Goal: Information Seeking & Learning: Learn about a topic

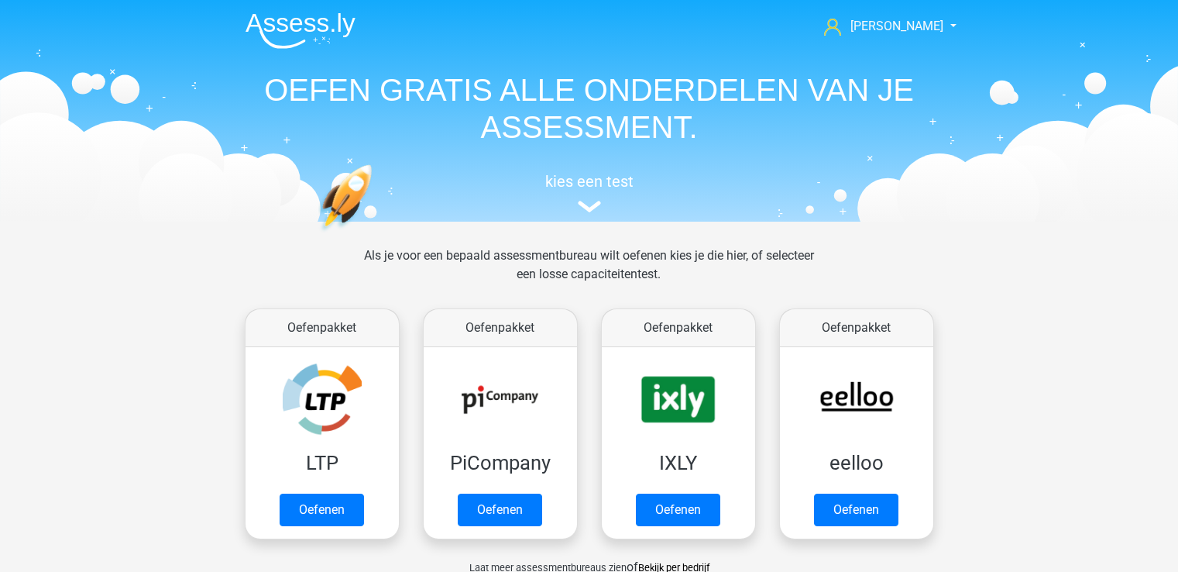
scroll to position [697, 0]
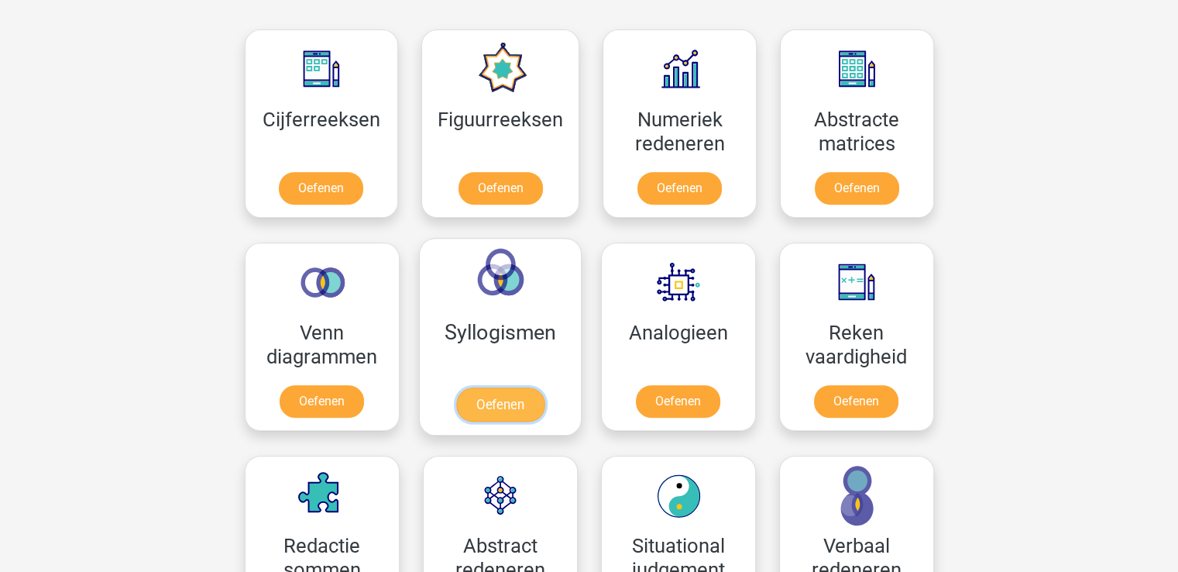
click at [500, 387] on link "Oefenen" at bounding box center [499, 404] width 88 height 34
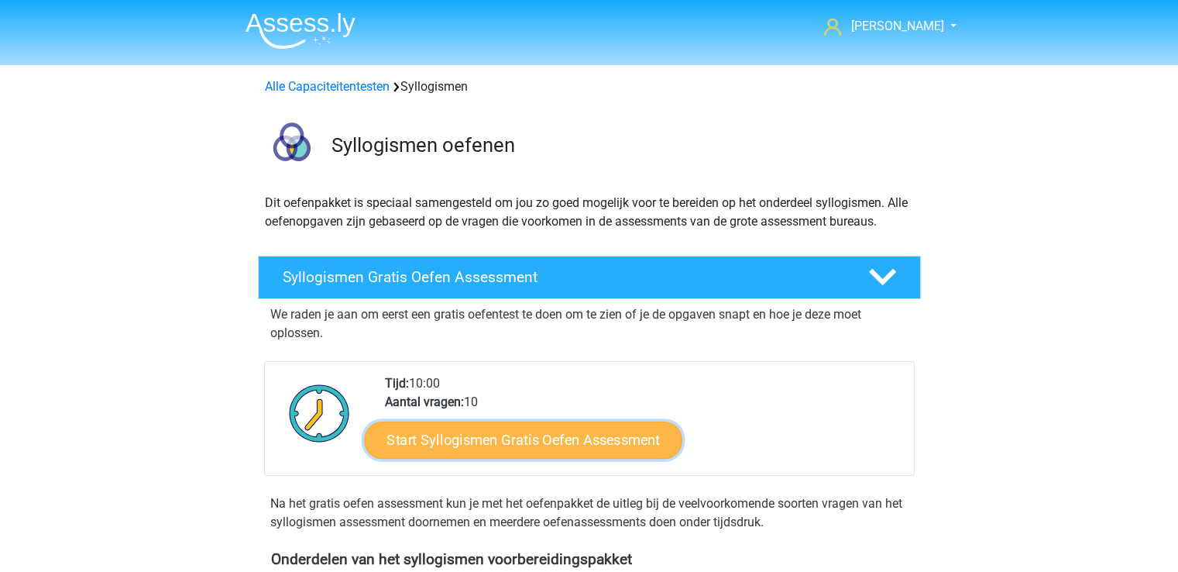
click at [502, 431] on link "Start Syllogismen Gratis Oefen Assessment" at bounding box center [523, 439] width 318 height 37
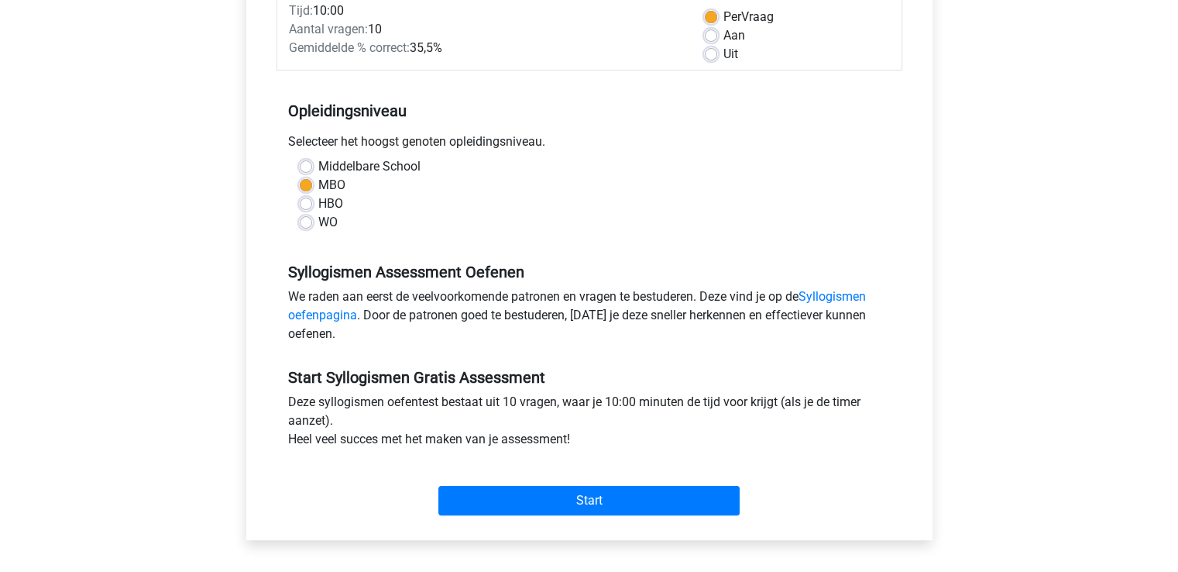
scroll to position [232, 0]
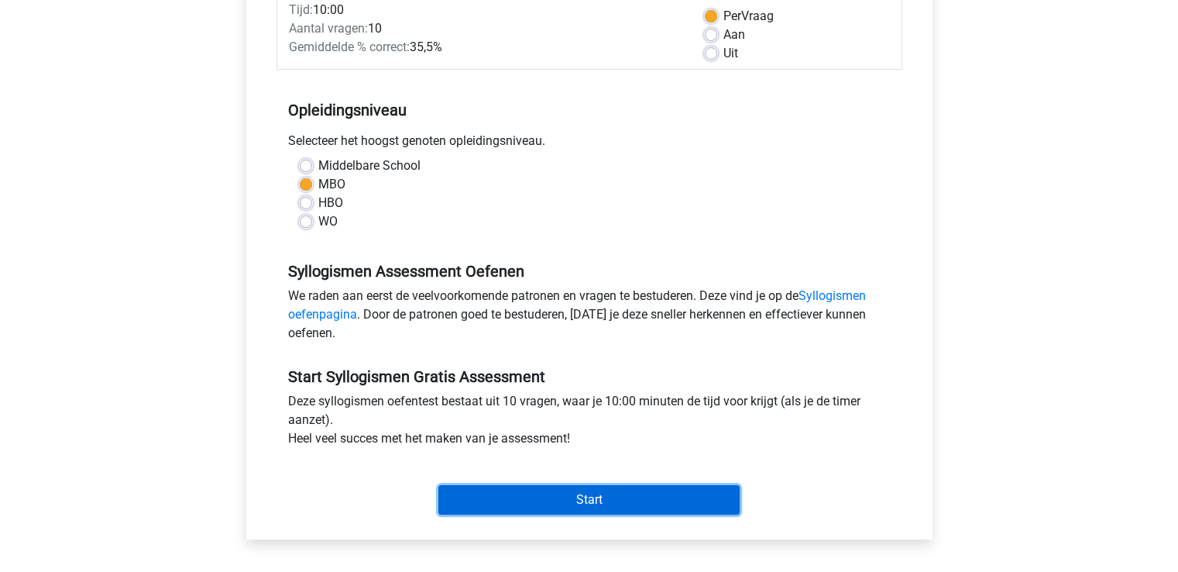
click at [558, 497] on input "Start" at bounding box center [588, 499] width 301 height 29
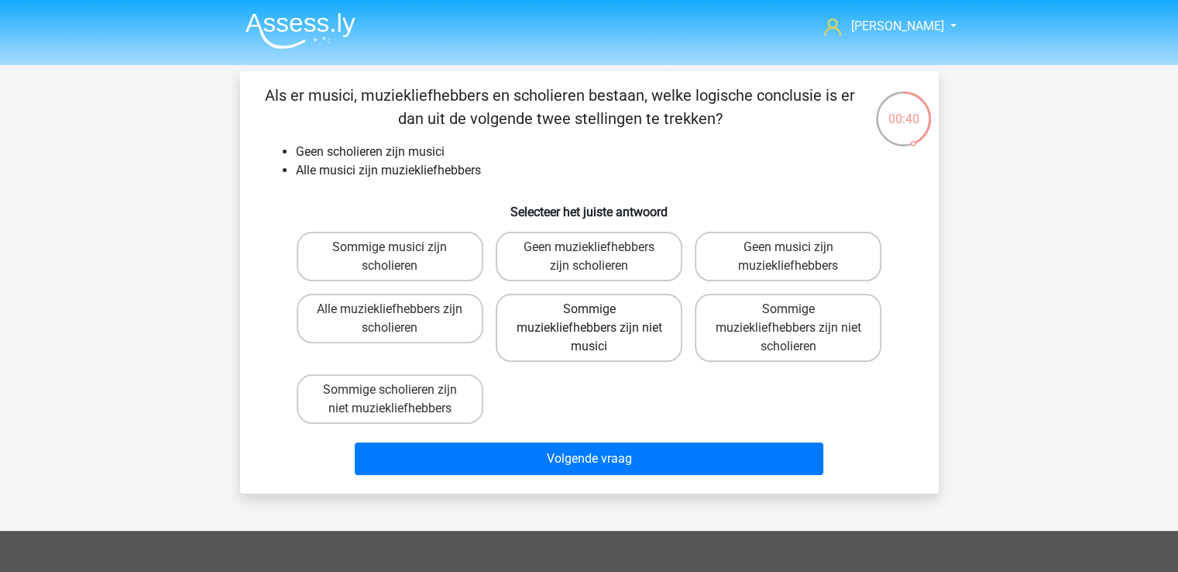
click at [543, 328] on label "Sommige muziekliefhebbers zijn niet musici" at bounding box center [589, 328] width 187 height 68
click at [589, 319] on input "Sommige muziekliefhebbers zijn niet musici" at bounding box center [594, 314] width 10 height 10
radio input "true"
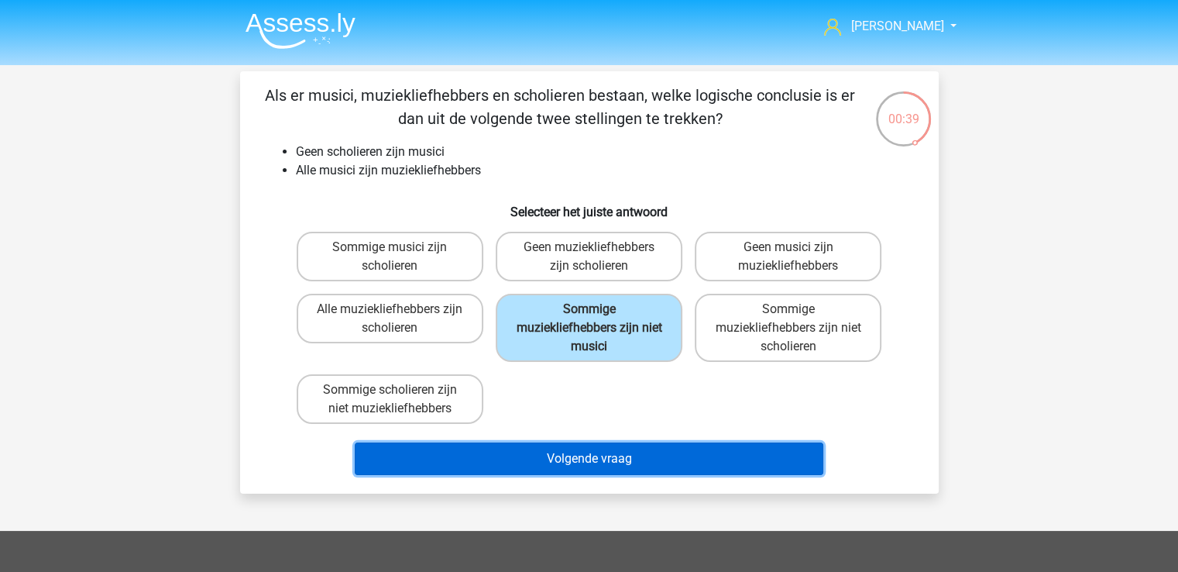
click at [506, 457] on button "Volgende vraag" at bounding box center [589, 458] width 469 height 33
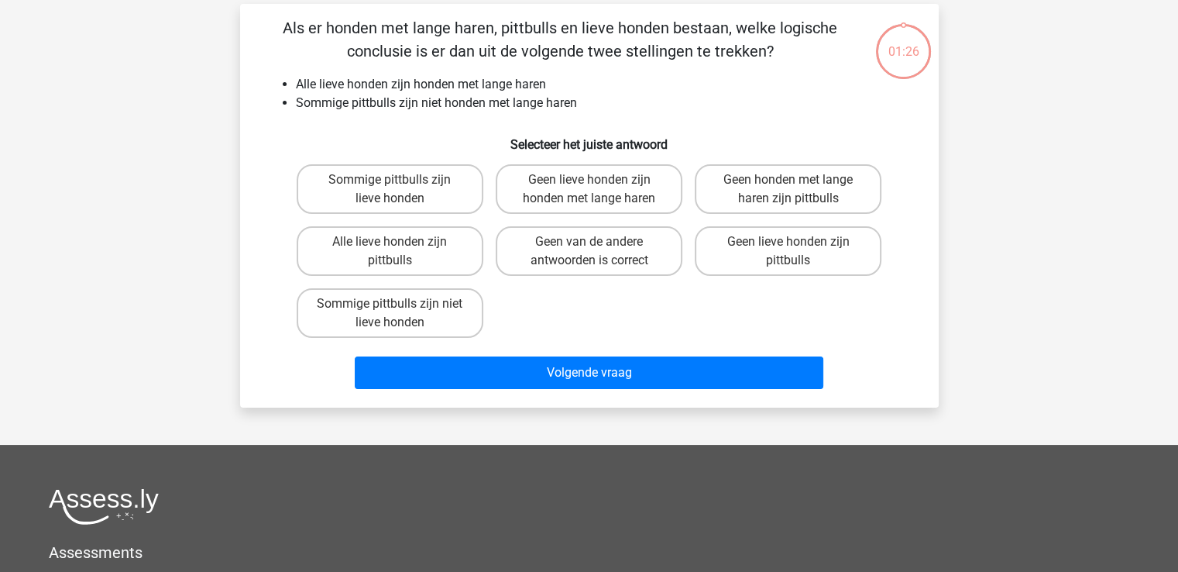
scroll to position [71, 0]
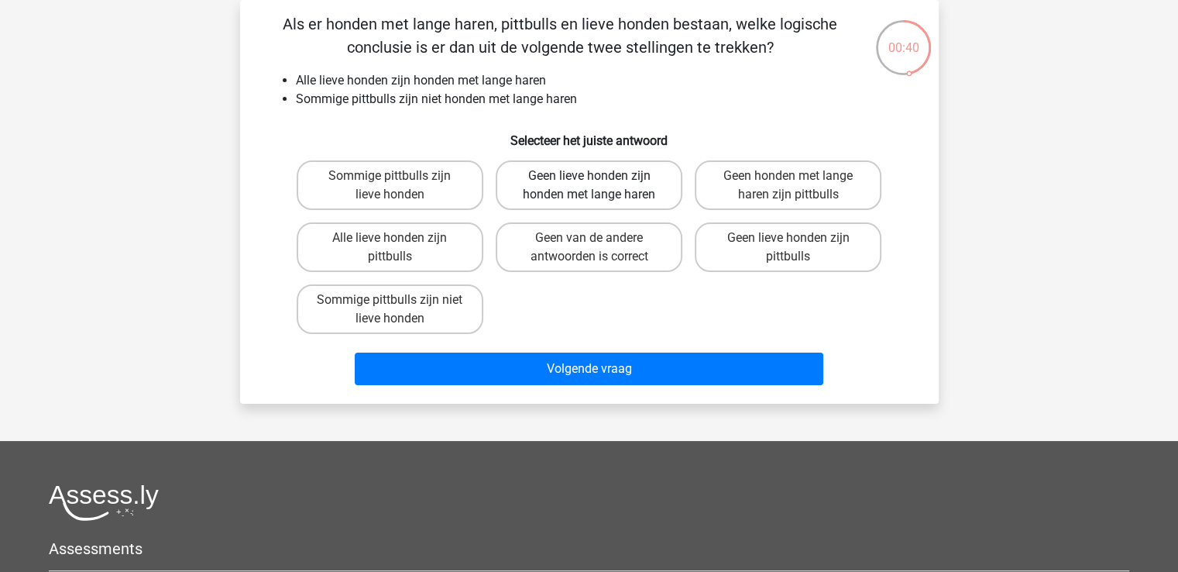
click at [620, 179] on label "Geen lieve honden zijn honden met lange haren" at bounding box center [589, 185] width 187 height 50
click at [599, 179] on input "Geen lieve honden zijn honden met lange haren" at bounding box center [594, 181] width 10 height 10
radio input "true"
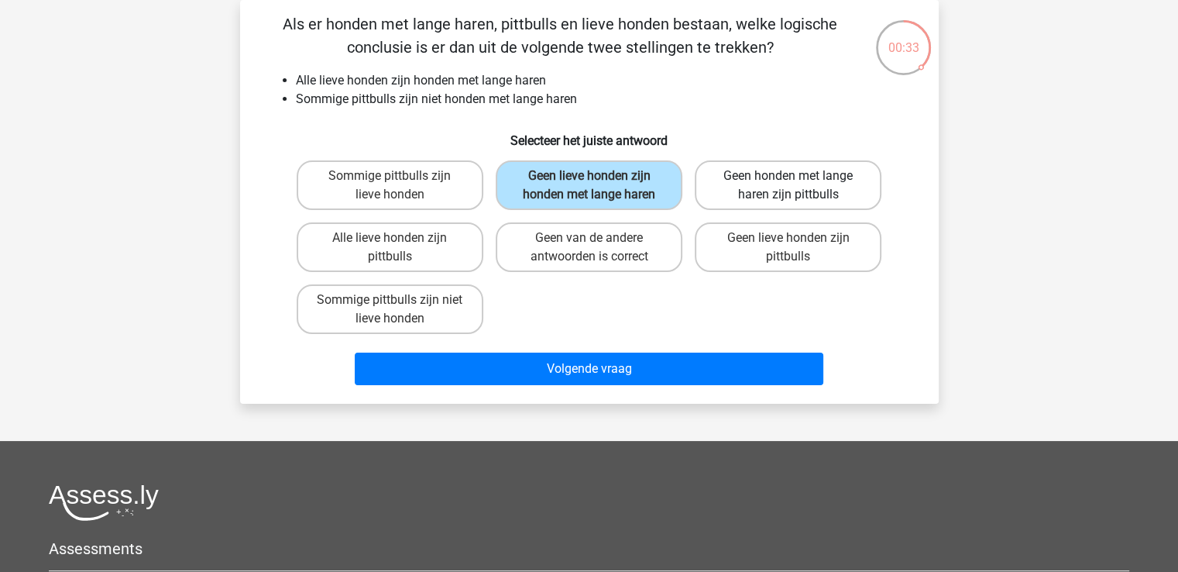
click at [846, 186] on label "Geen honden met lange haren zijn pittbulls" at bounding box center [788, 185] width 187 height 50
click at [798, 186] on input "Geen honden met lange haren zijn pittbulls" at bounding box center [793, 181] width 10 height 10
radio input "true"
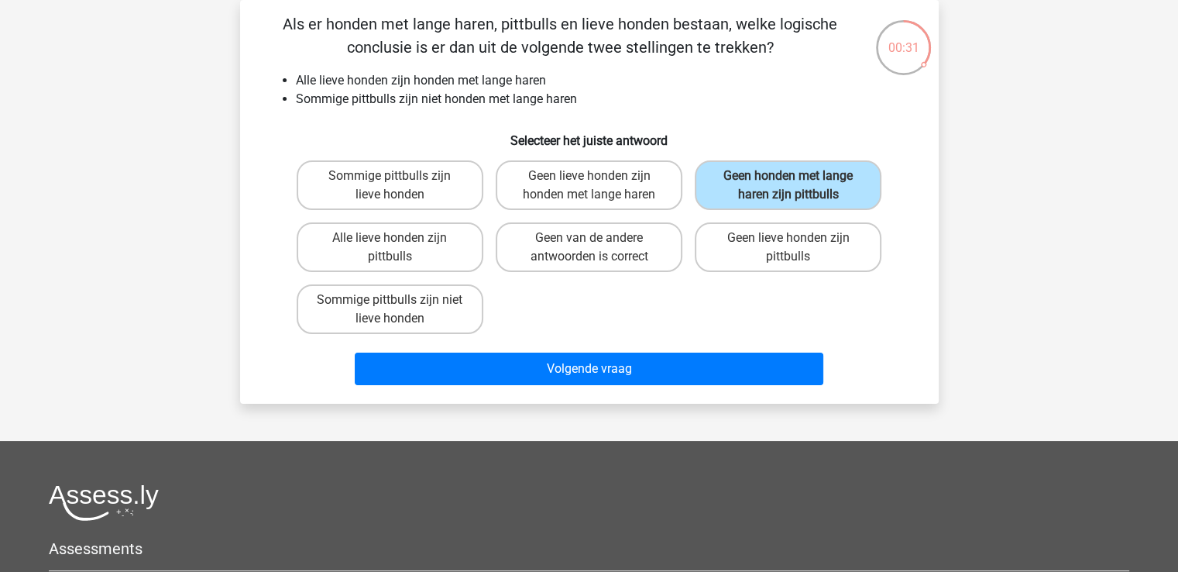
click at [565, 342] on div "Volgende vraag" at bounding box center [589, 365] width 649 height 51
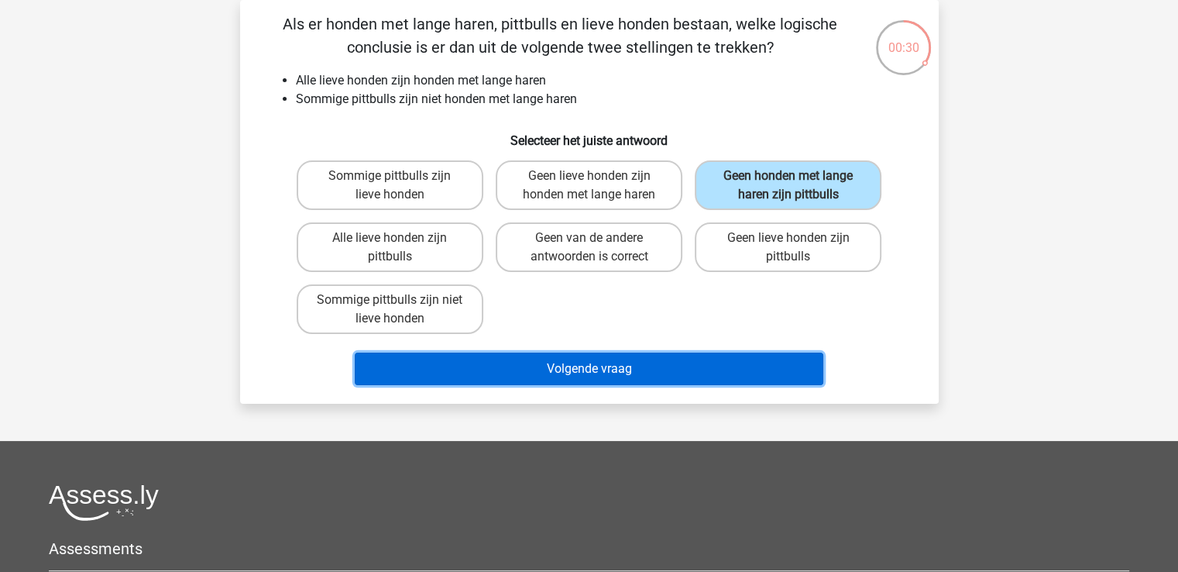
click at [562, 361] on button "Volgende vraag" at bounding box center [589, 368] width 469 height 33
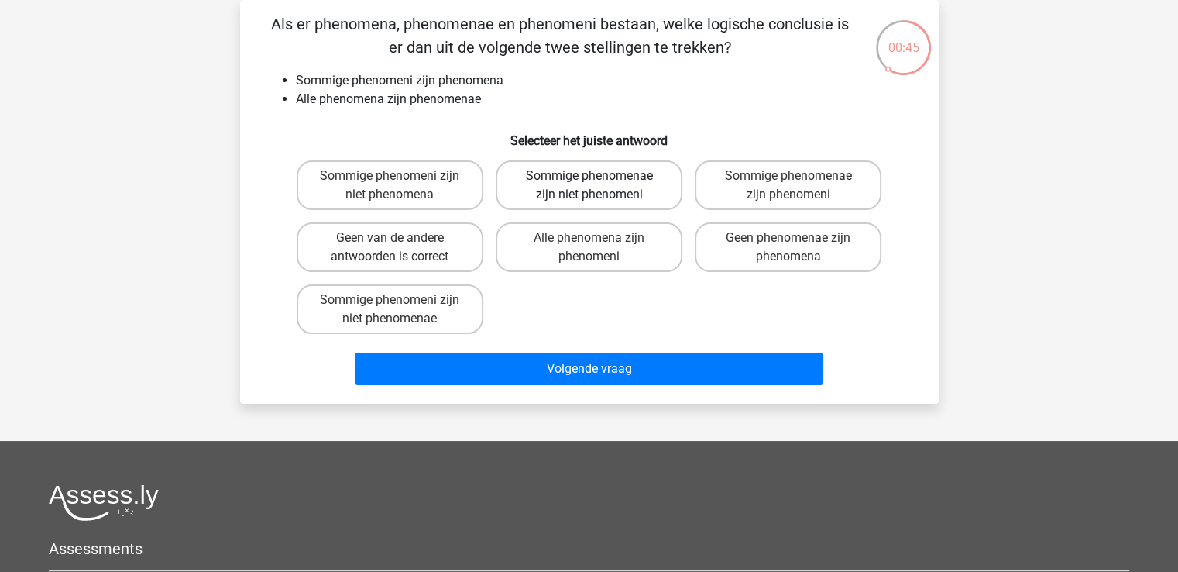
click at [607, 169] on label "Sommige phenomenae zijn niet phenomeni" at bounding box center [589, 185] width 187 height 50
click at [599, 176] on input "Sommige phenomenae zijn niet phenomeni" at bounding box center [594, 181] width 10 height 10
radio input "true"
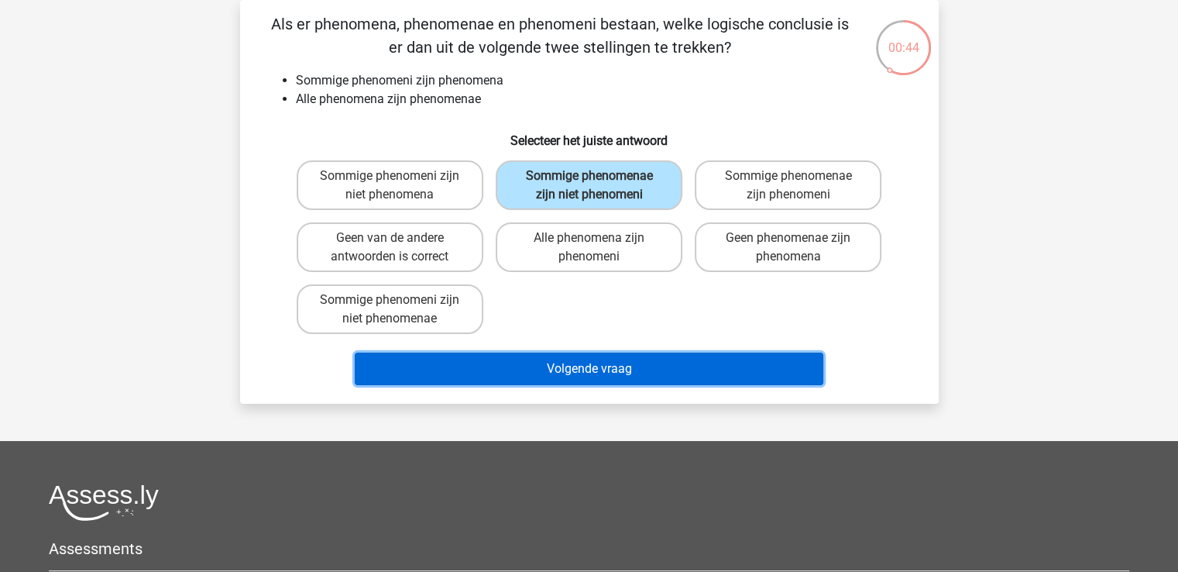
click at [546, 360] on button "Volgende vraag" at bounding box center [589, 368] width 469 height 33
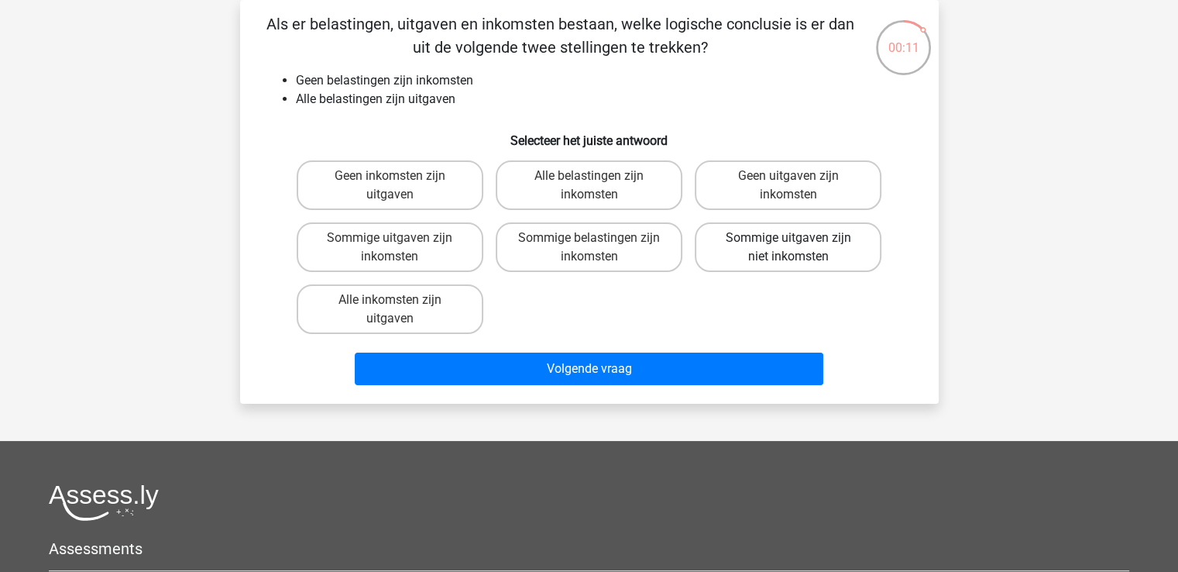
click at [781, 247] on label "Sommige uitgaven zijn niet inkomsten" at bounding box center [788, 247] width 187 height 50
click at [788, 247] on input "Sommige uitgaven zijn niet inkomsten" at bounding box center [793, 243] width 10 height 10
radio input "true"
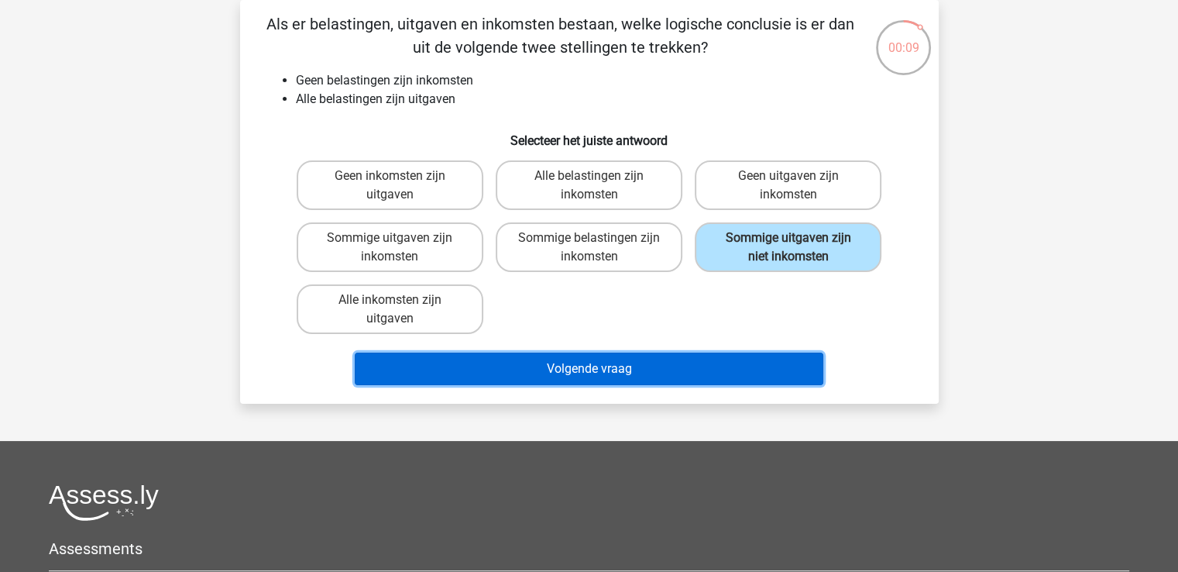
click at [640, 360] on button "Volgende vraag" at bounding box center [589, 368] width 469 height 33
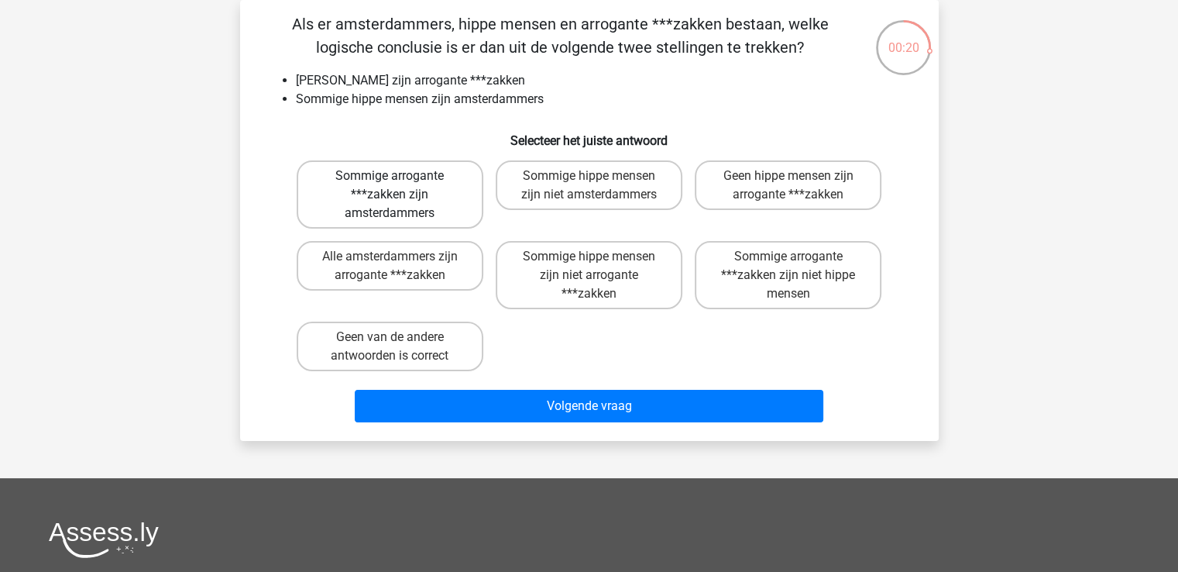
click at [452, 208] on label "Sommige arrogante ***zakken zijn amsterdammers" at bounding box center [390, 194] width 187 height 68
click at [400, 186] on input "Sommige arrogante ***zakken zijn amsterdammers" at bounding box center [395, 181] width 10 height 10
radio input "true"
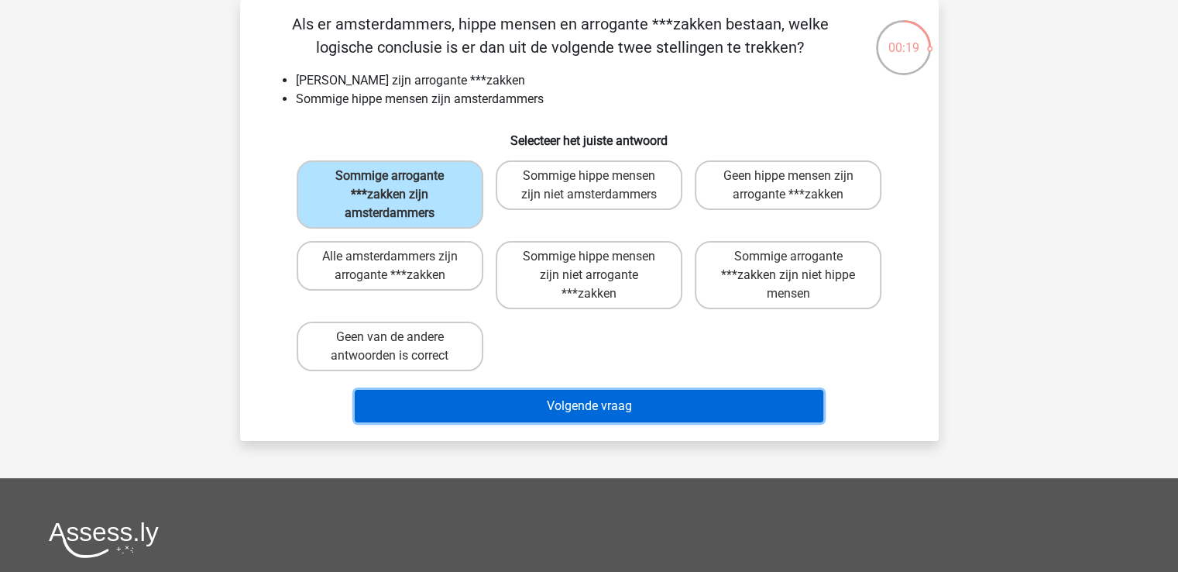
click at [455, 400] on button "Volgende vraag" at bounding box center [589, 406] width 469 height 33
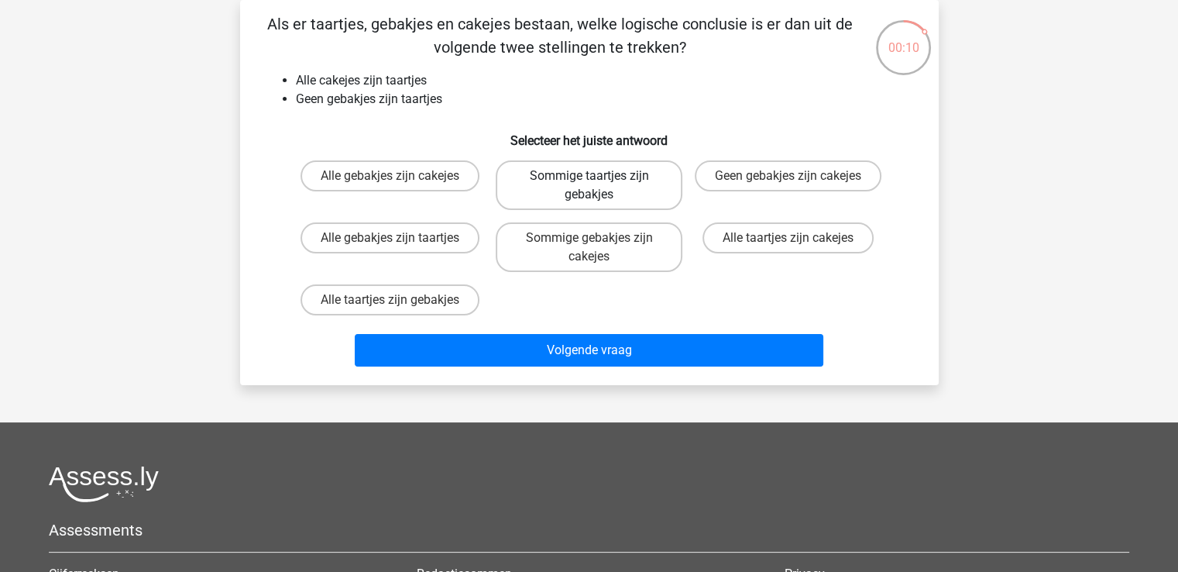
click at [557, 205] on label "Sommige taartjes zijn gebakjes" at bounding box center [589, 185] width 187 height 50
click at [589, 186] on input "Sommige taartjes zijn gebakjes" at bounding box center [594, 181] width 10 height 10
radio input "true"
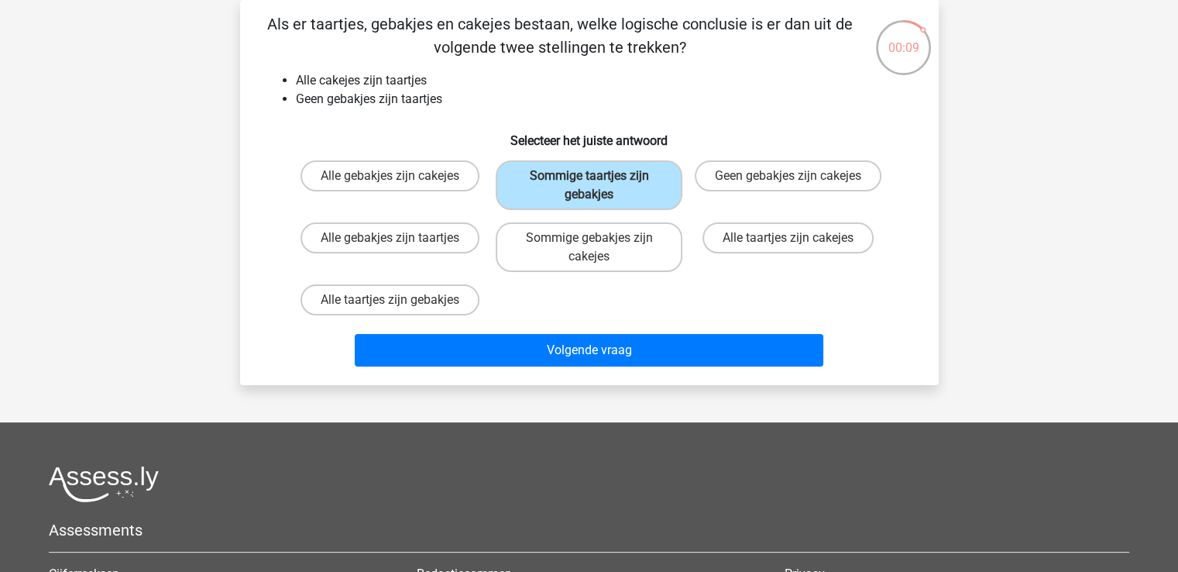
click at [492, 321] on div "Volgende vraag" at bounding box center [589, 346] width 649 height 51
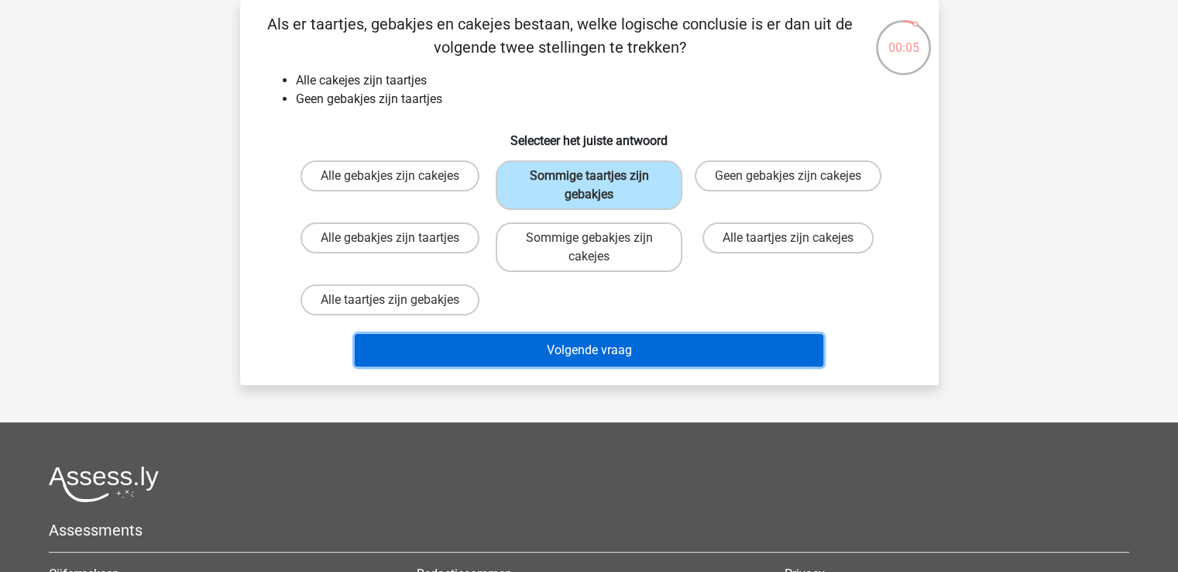
click at [451, 337] on button "Volgende vraag" at bounding box center [589, 350] width 469 height 33
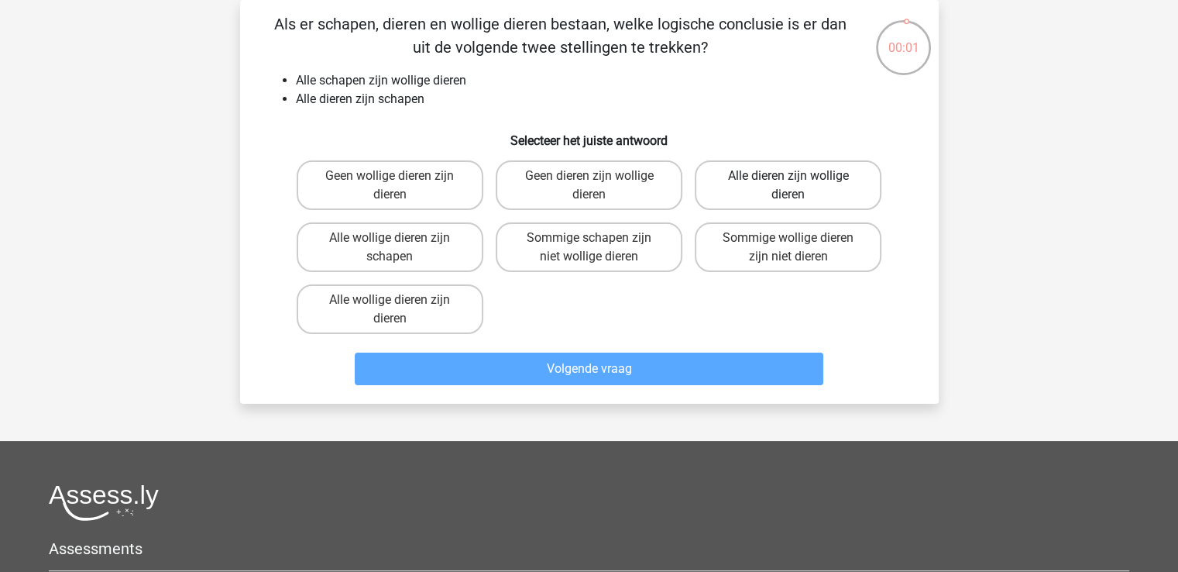
click at [798, 188] on label "Alle dieren zijn wollige dieren" at bounding box center [788, 185] width 187 height 50
click at [798, 186] on input "Alle dieren zijn wollige dieren" at bounding box center [793, 181] width 10 height 10
radio input "true"
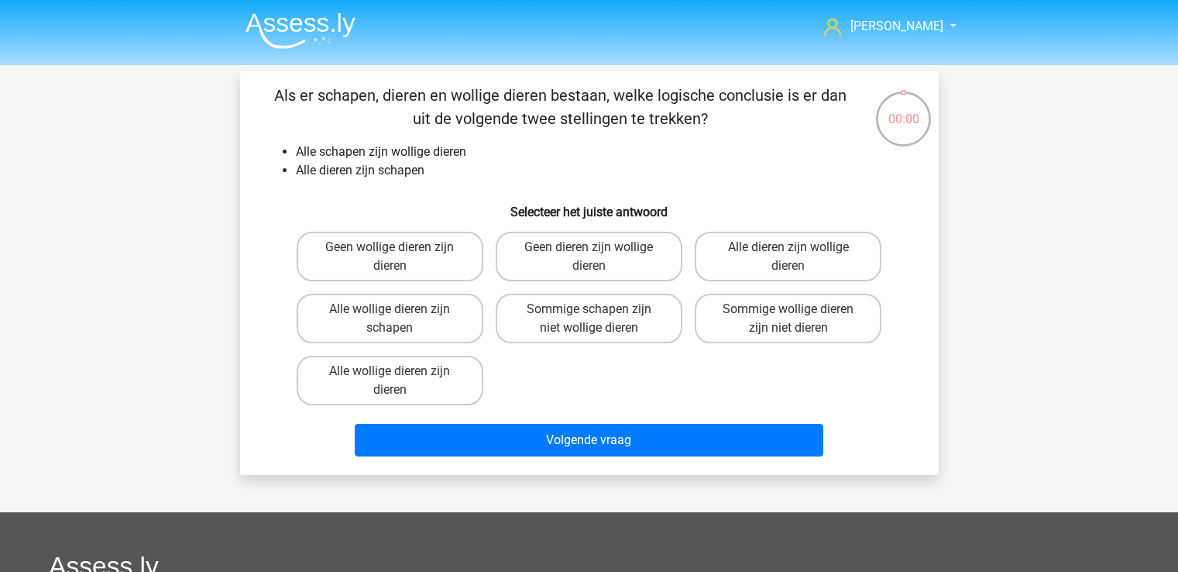
scroll to position [71, 0]
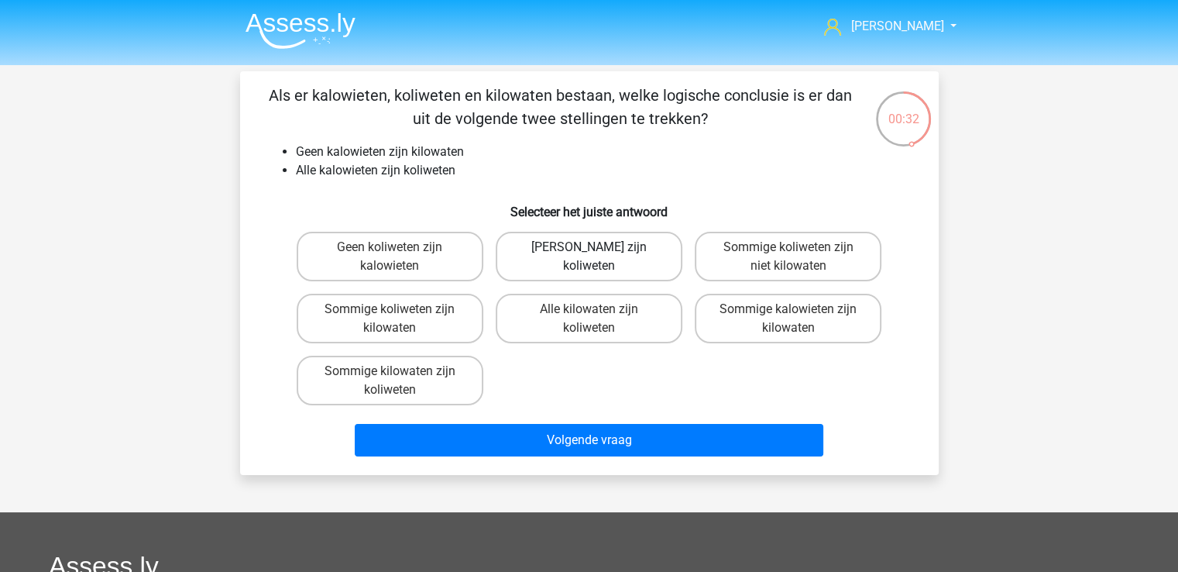
click at [593, 268] on label "[PERSON_NAME] zijn koliweten" at bounding box center [589, 257] width 187 height 50
click at [593, 257] on input "[PERSON_NAME] zijn koliweten" at bounding box center [594, 252] width 10 height 10
radio input "true"
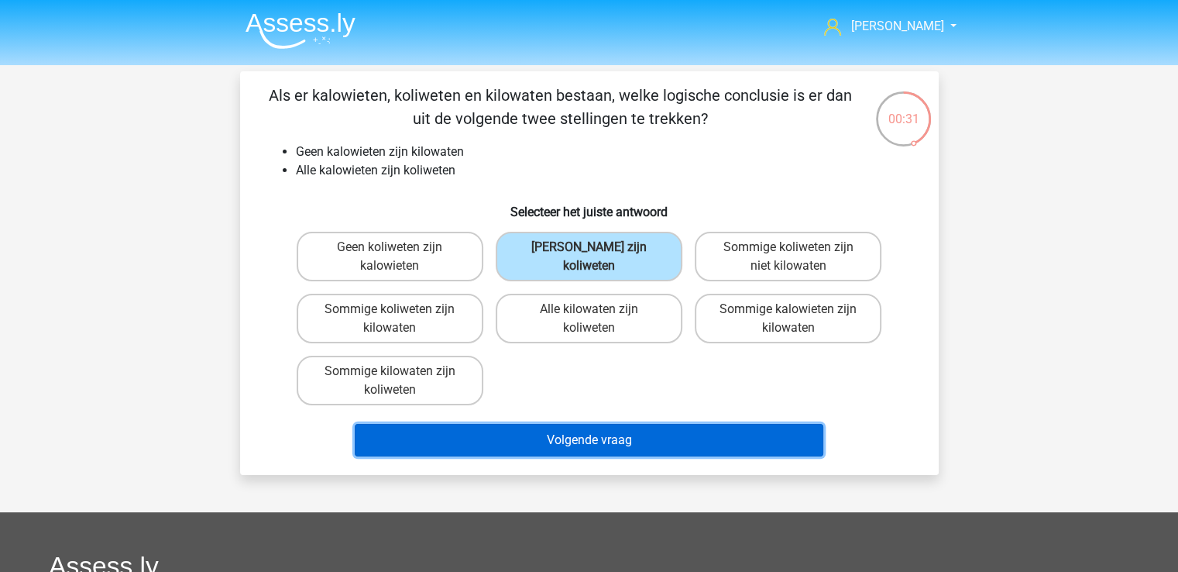
click at [495, 434] on button "Volgende vraag" at bounding box center [589, 440] width 469 height 33
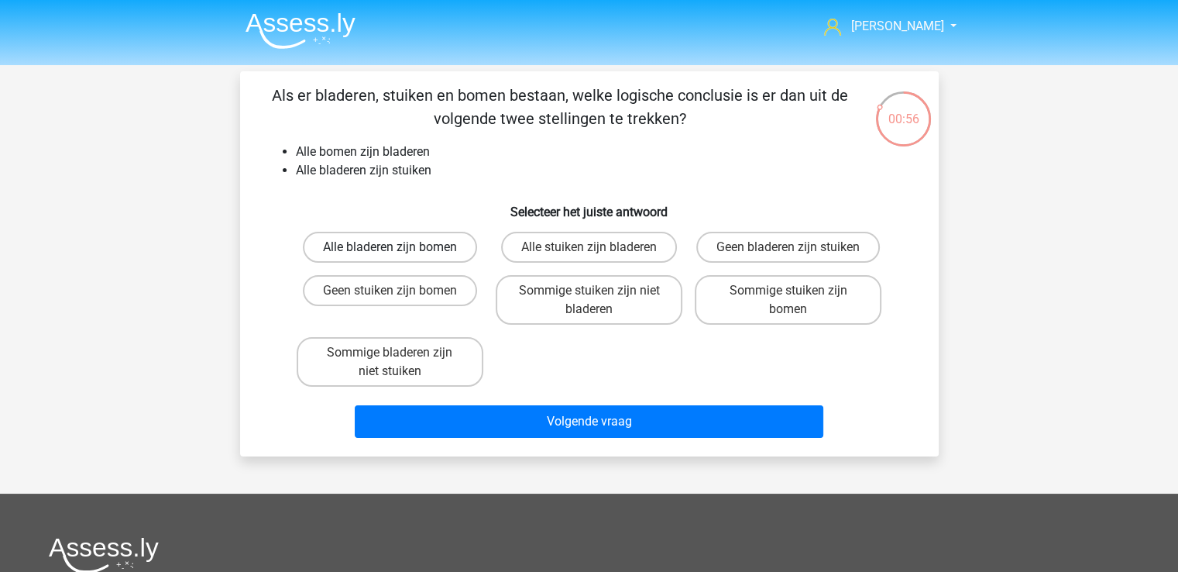
click at [446, 240] on label "Alle bladeren zijn bomen" at bounding box center [390, 247] width 174 height 31
click at [400, 247] on input "Alle bladeren zijn bomen" at bounding box center [395, 252] width 10 height 10
radio input "true"
click at [468, 202] on h6 "Selecteer het juiste antwoord" at bounding box center [589, 205] width 649 height 27
click at [629, 304] on label "Sommige stuiken zijn niet bladeren" at bounding box center [589, 300] width 187 height 50
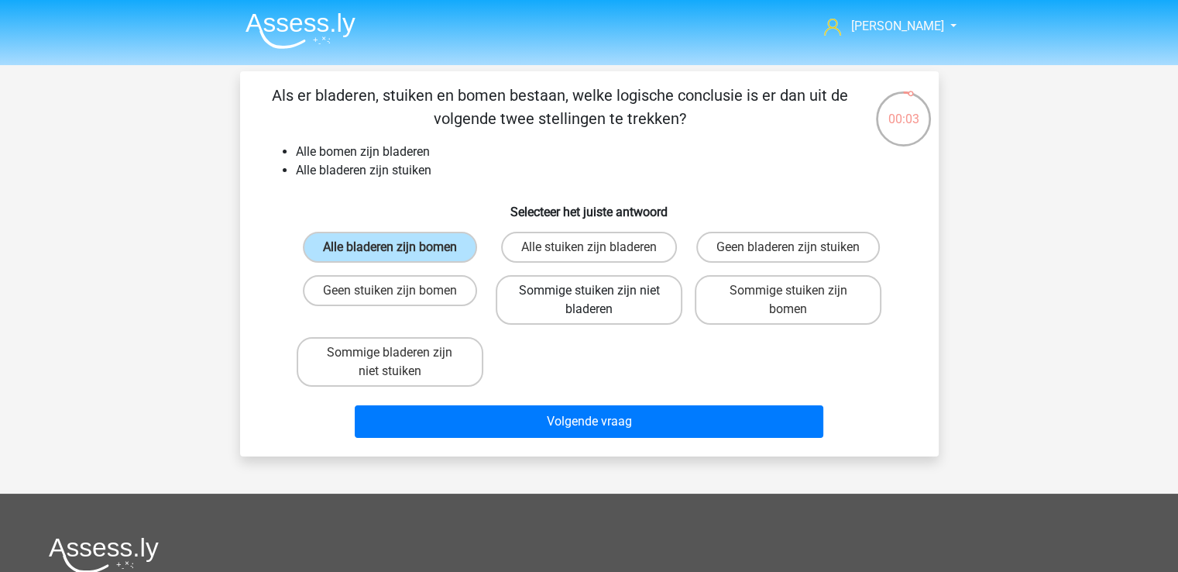
click at [599, 300] on input "Sommige stuiken zijn niet bladeren" at bounding box center [594, 295] width 10 height 10
radio input "true"
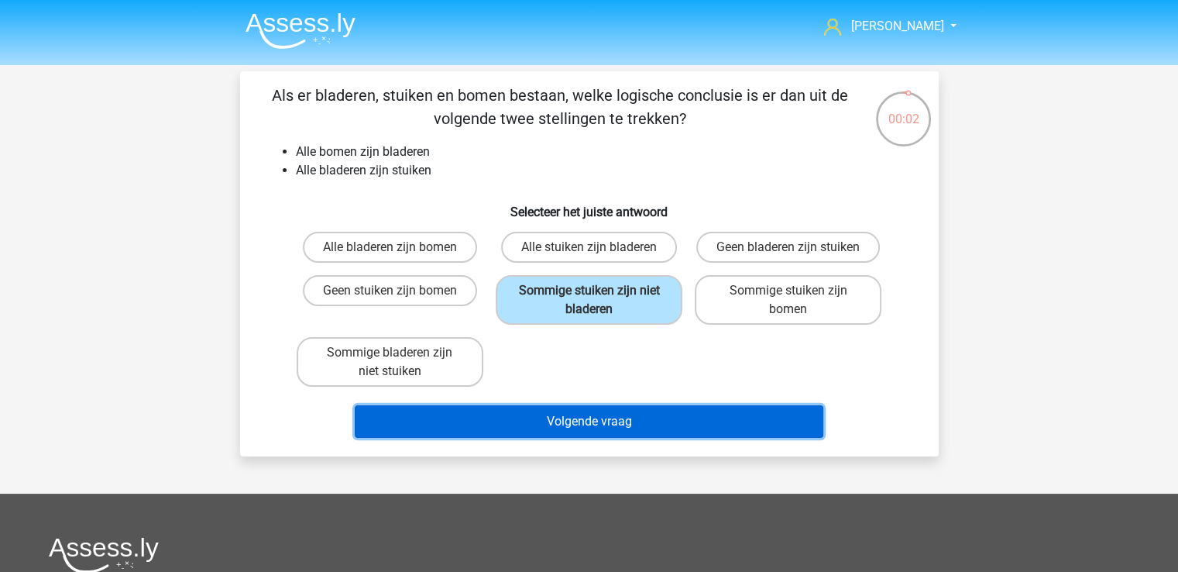
click at [577, 417] on button "Volgende vraag" at bounding box center [589, 421] width 469 height 33
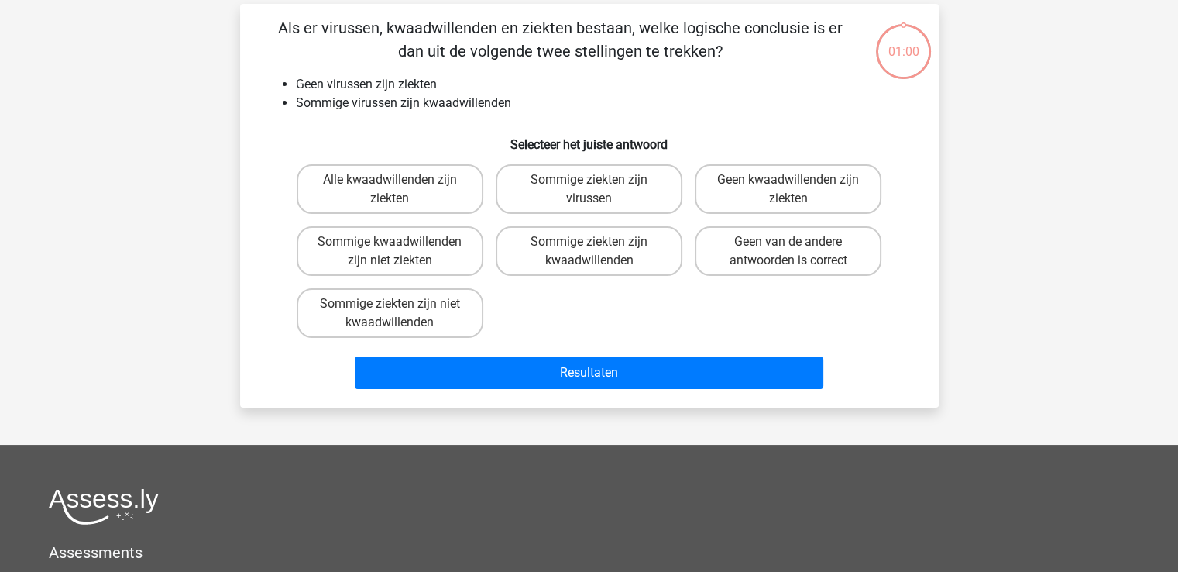
scroll to position [71, 0]
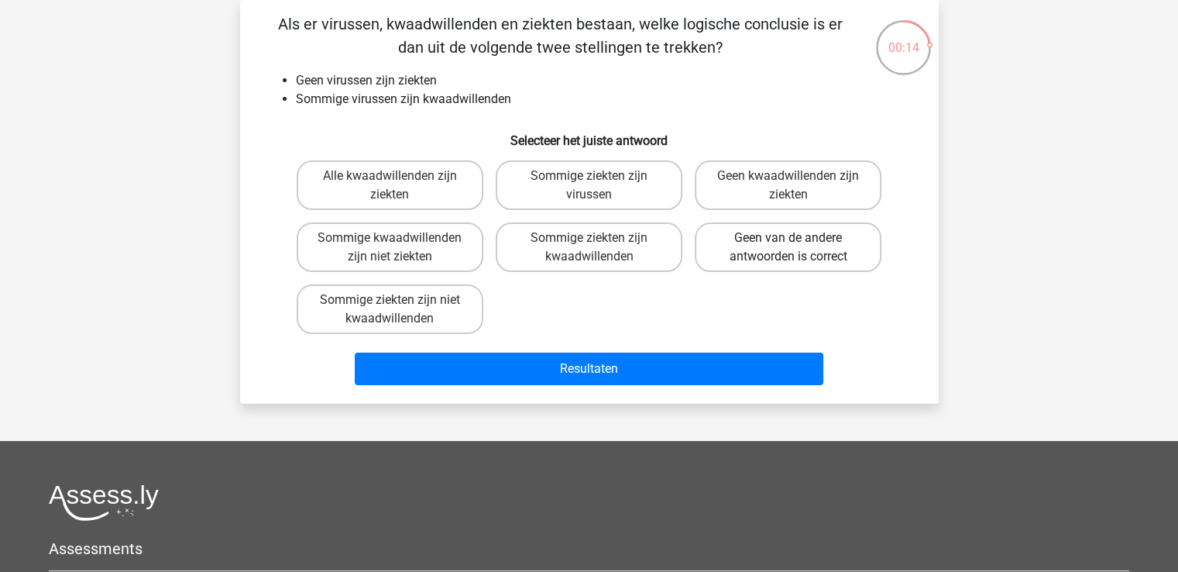
click at [725, 258] on label "Geen van de andere antwoorden is correct" at bounding box center [788, 247] width 187 height 50
click at [788, 248] on input "Geen van de andere antwoorden is correct" at bounding box center [793, 243] width 10 height 10
radio input "true"
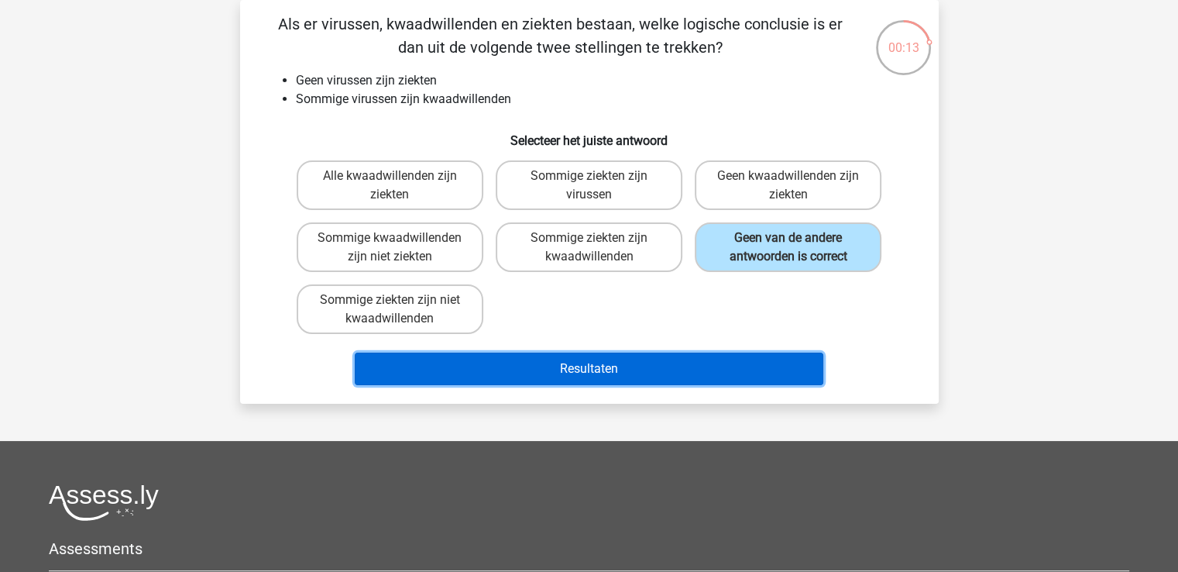
click at [630, 362] on button "Resultaten" at bounding box center [589, 368] width 469 height 33
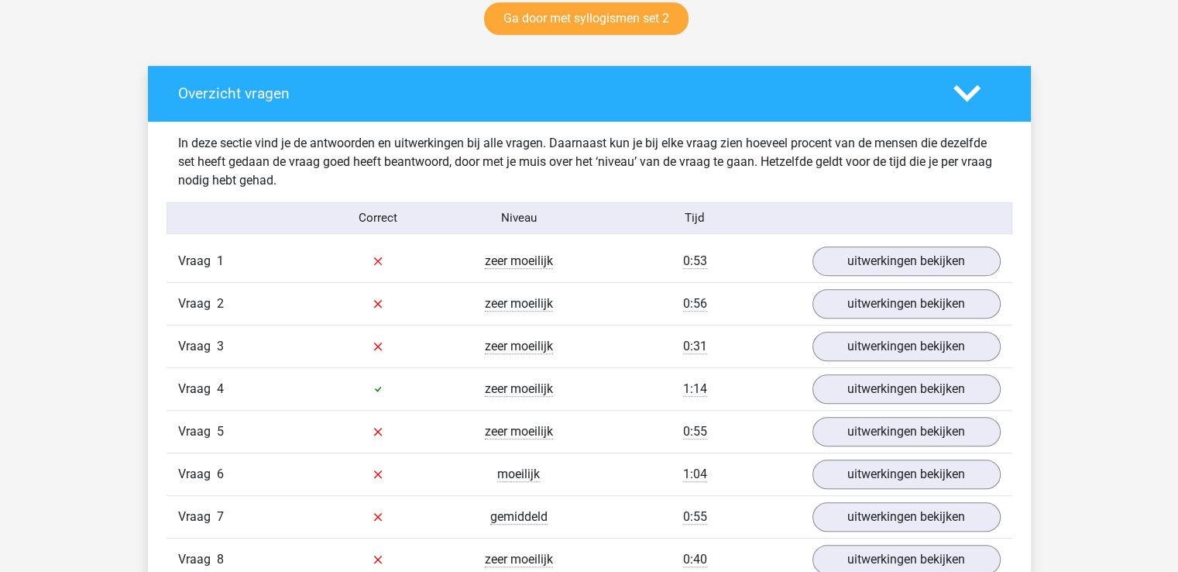
scroll to position [929, 0]
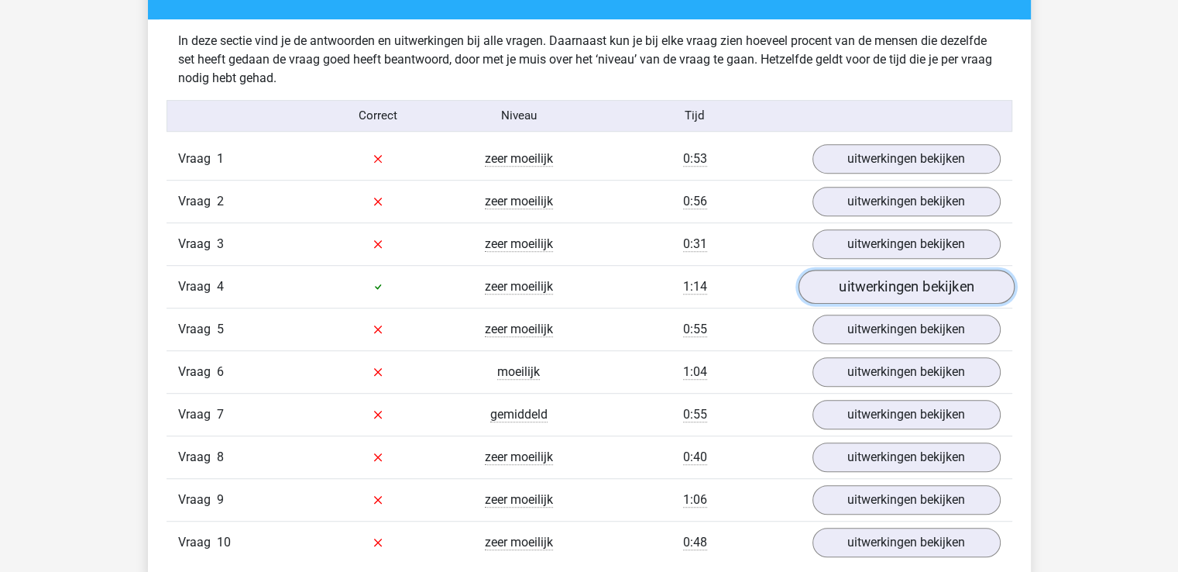
click at [844, 290] on link "uitwerkingen bekijken" at bounding box center [906, 286] width 216 height 34
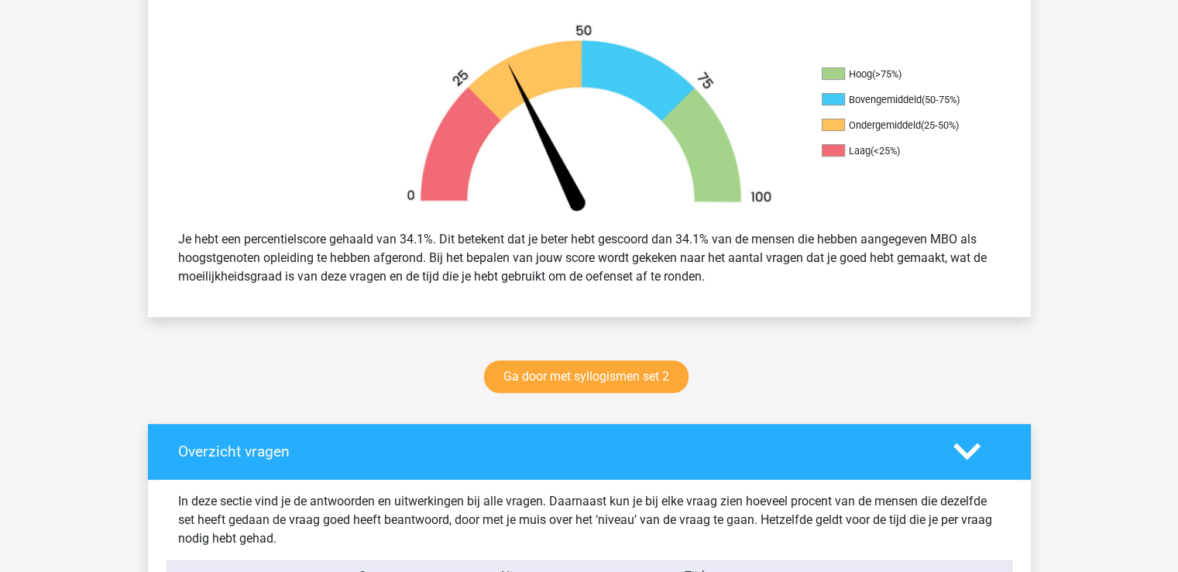
scroll to position [387, 0]
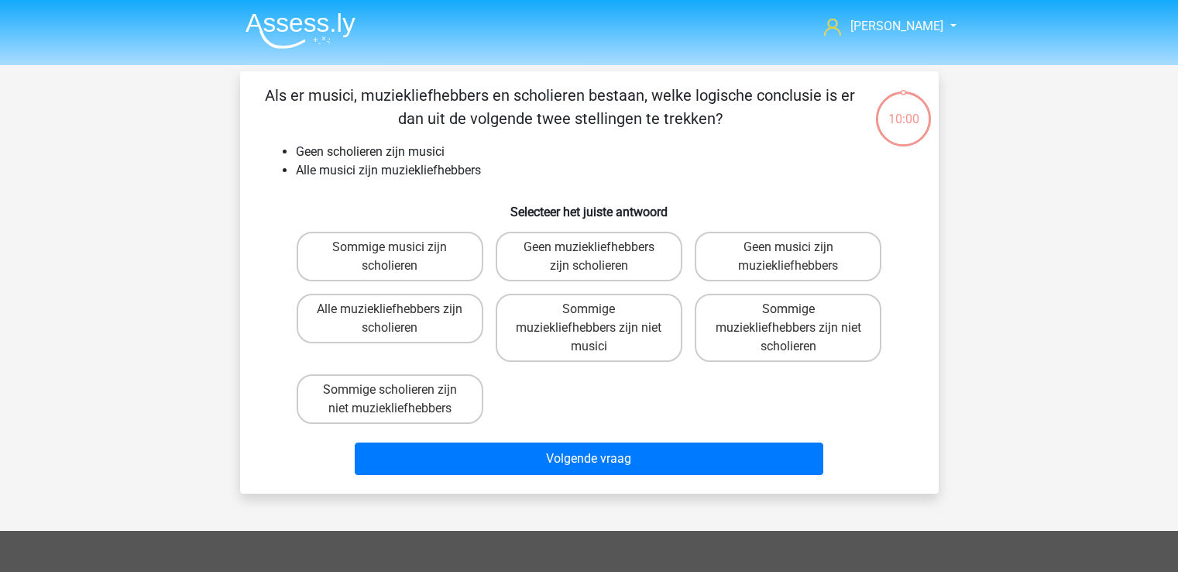
scroll to position [71, 0]
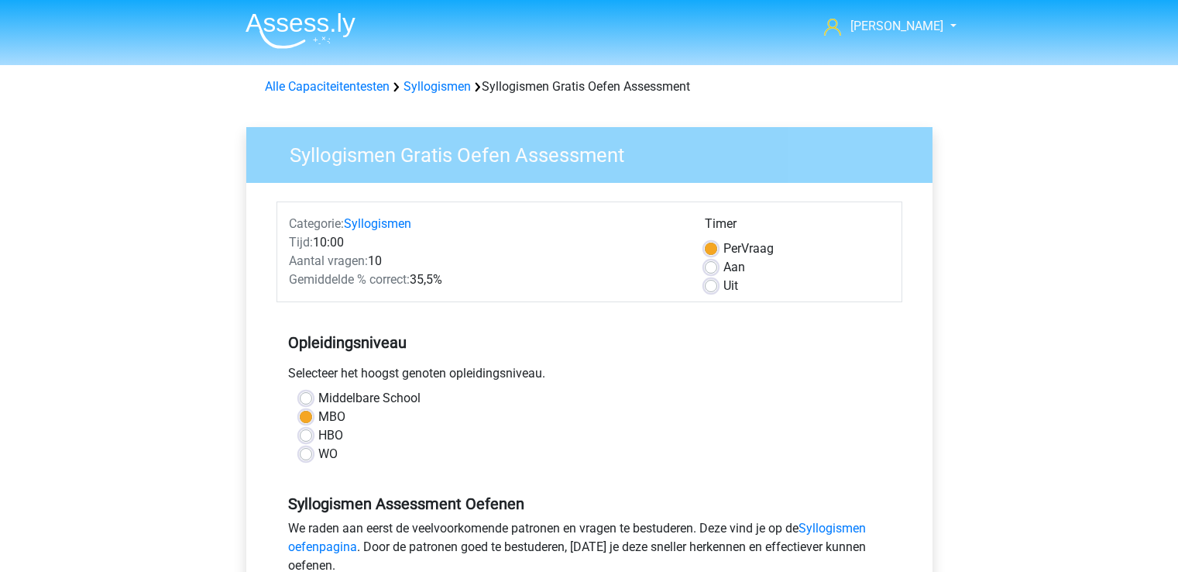
scroll to position [232, 0]
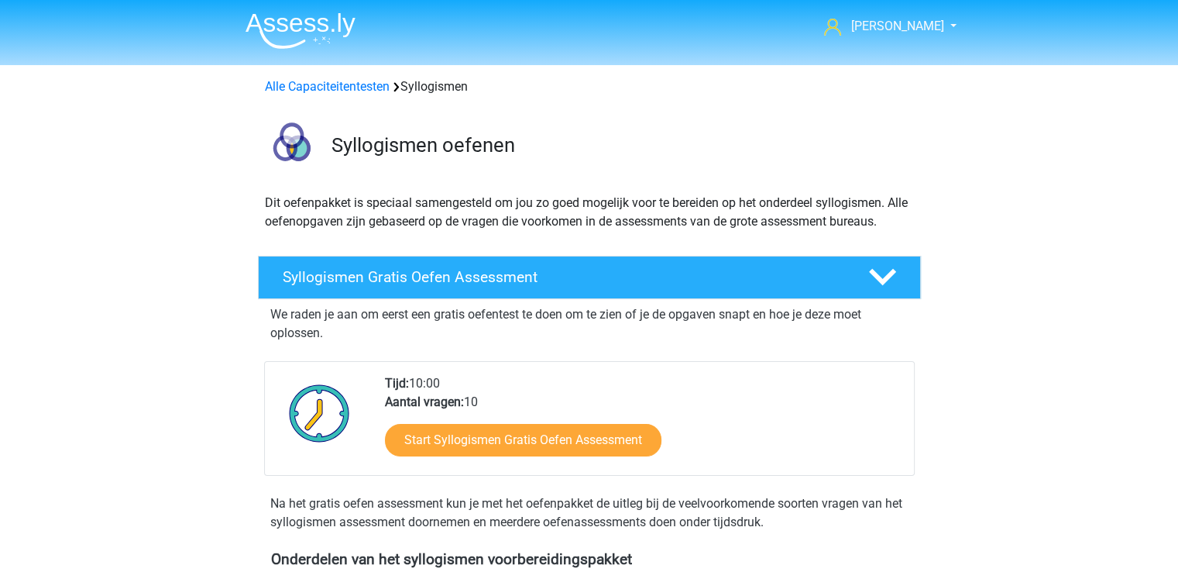
scroll to position [77, 0]
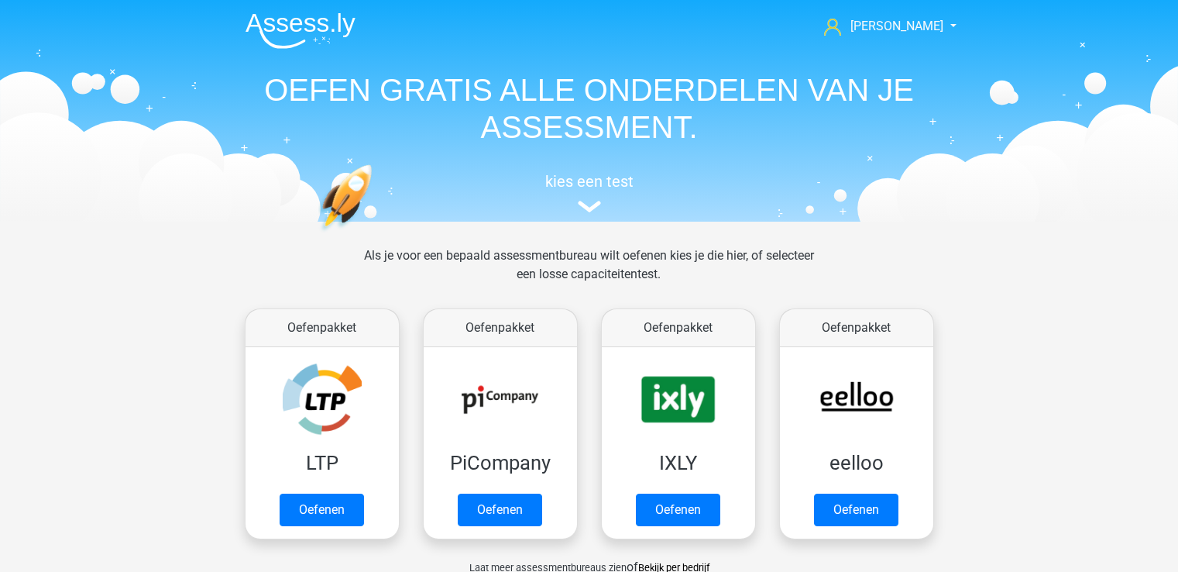
scroll to position [697, 0]
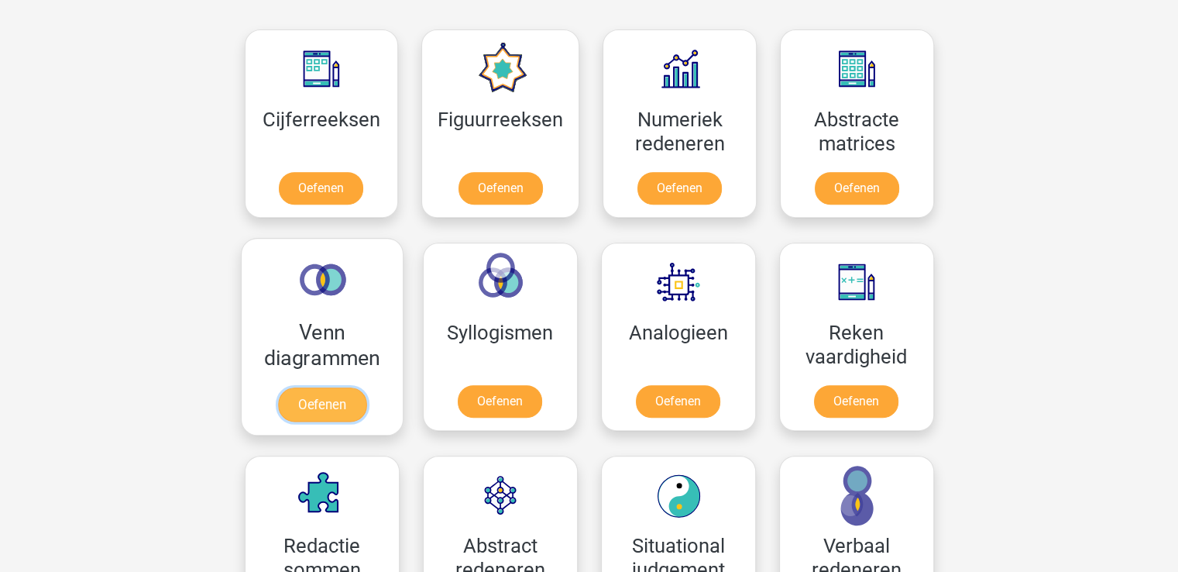
click at [328, 387] on link "Oefenen" at bounding box center [321, 404] width 88 height 34
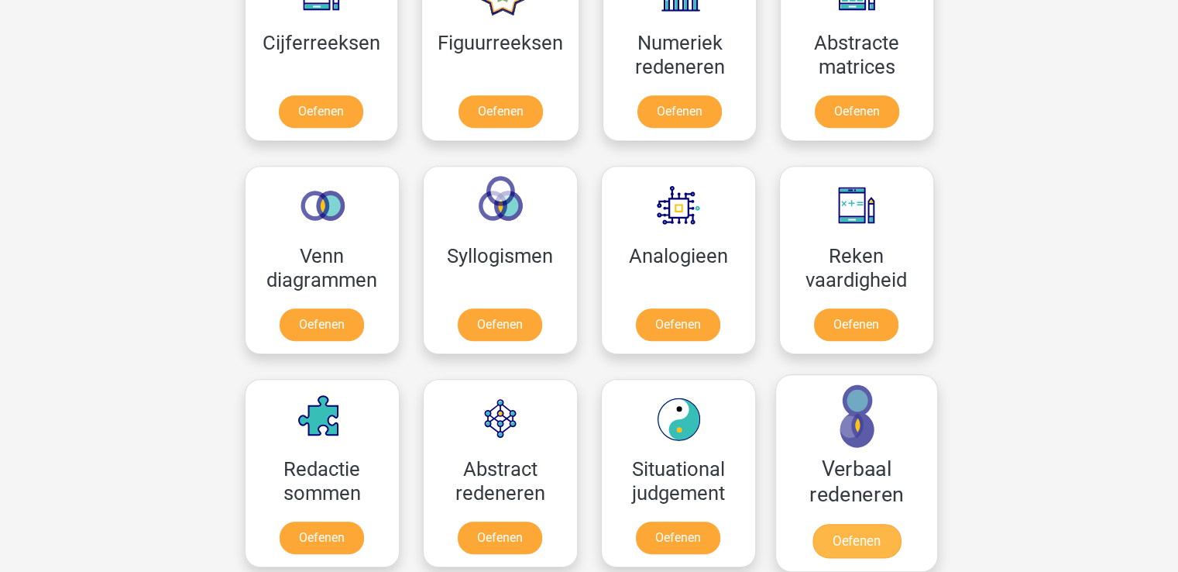
scroll to position [774, 0]
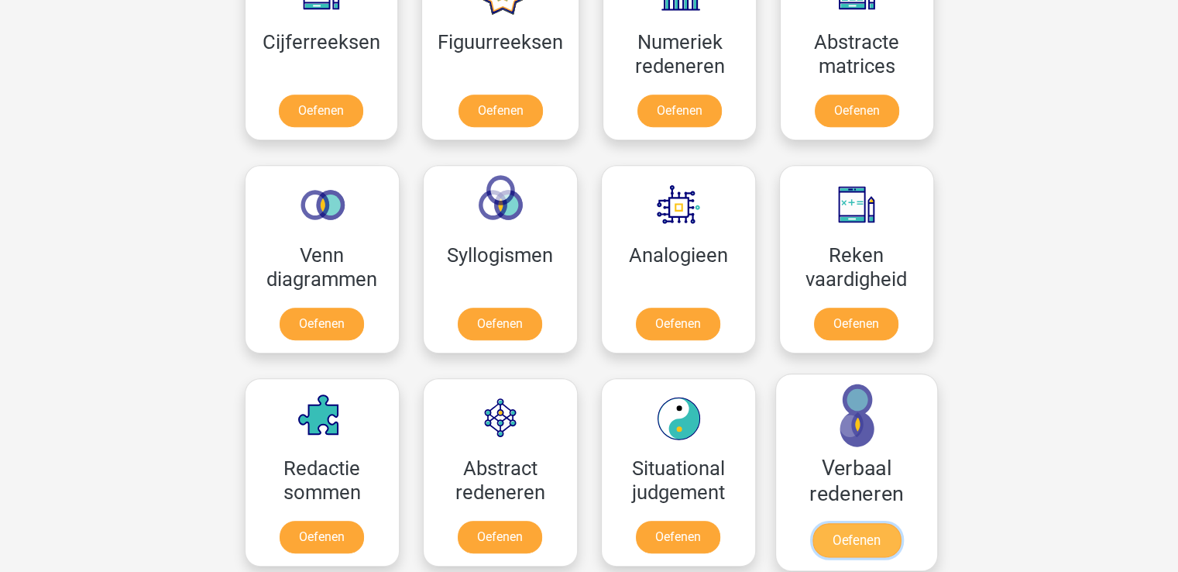
click at [874, 523] on link "Oefenen" at bounding box center [856, 540] width 88 height 34
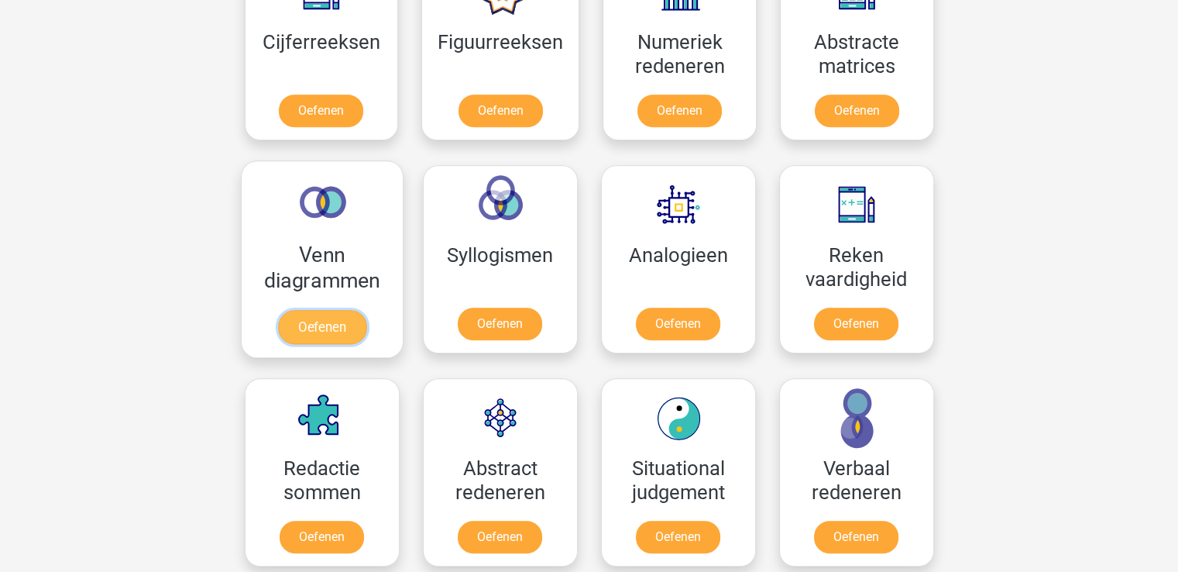
click at [332, 318] on link "Oefenen" at bounding box center [321, 327] width 88 height 34
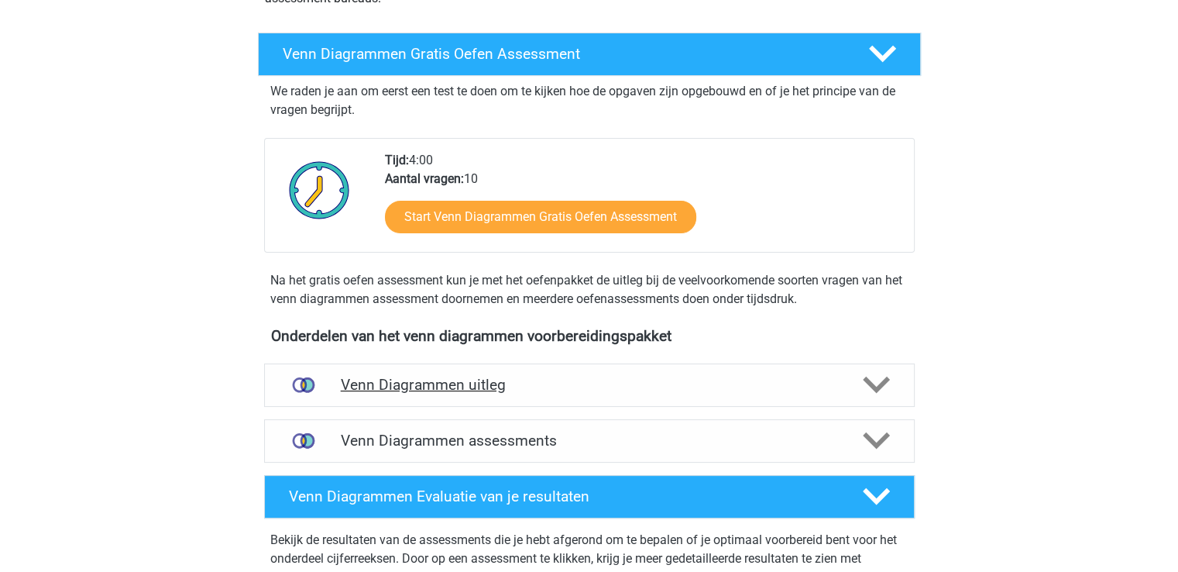
scroll to position [232, 0]
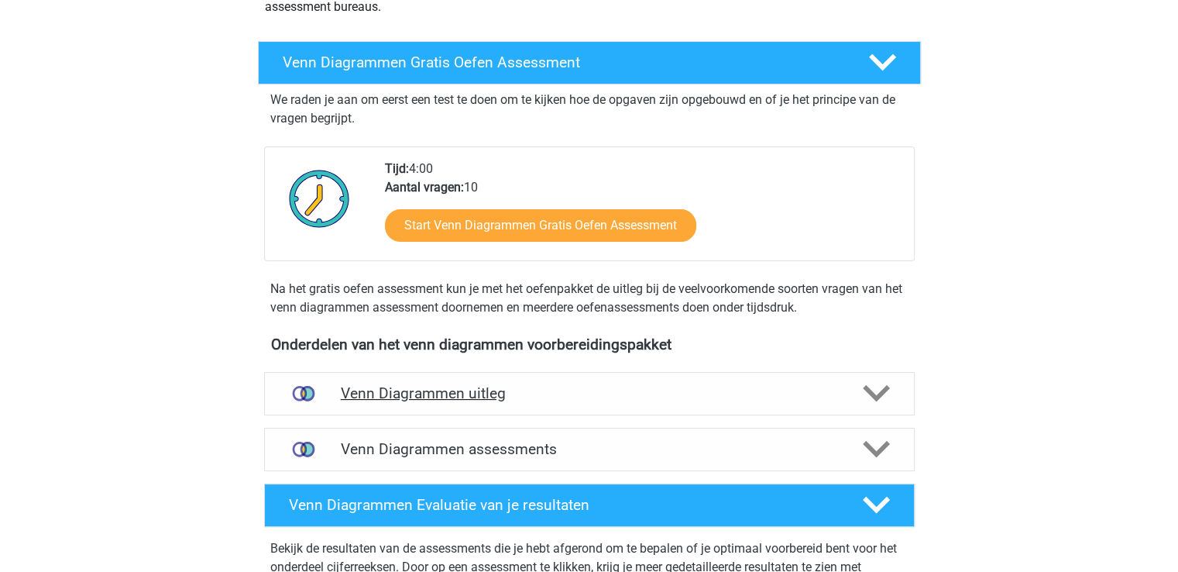
click at [644, 403] on div "Venn Diagrammen uitleg" at bounding box center [589, 393] width 651 height 43
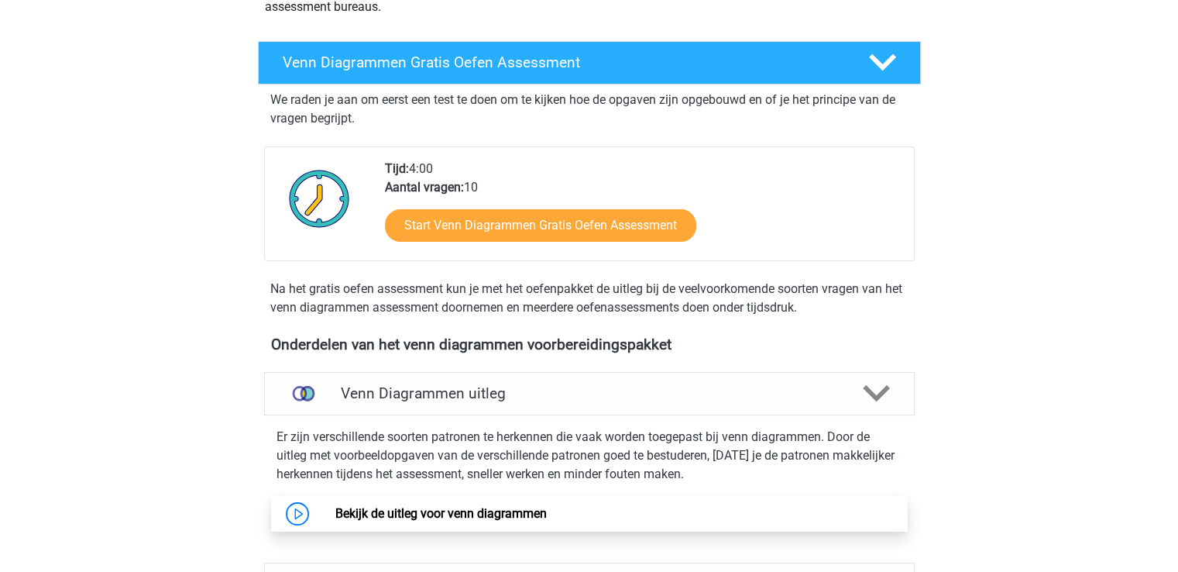
click at [408, 506] on link "Bekijk de uitleg voor venn diagrammen" at bounding box center [440, 513] width 211 height 15
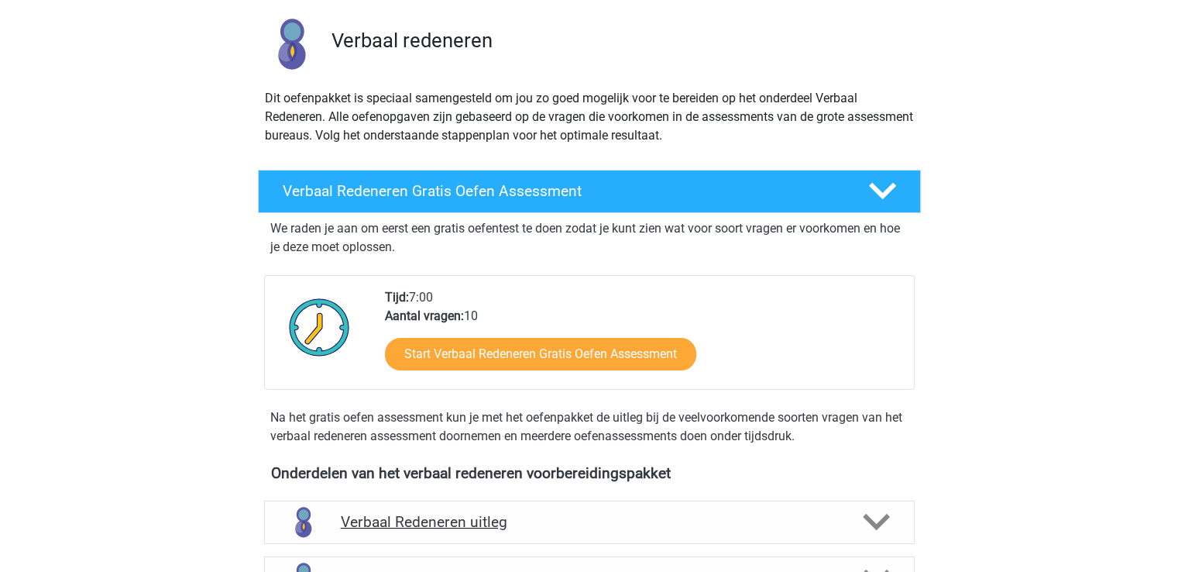
scroll to position [155, 0]
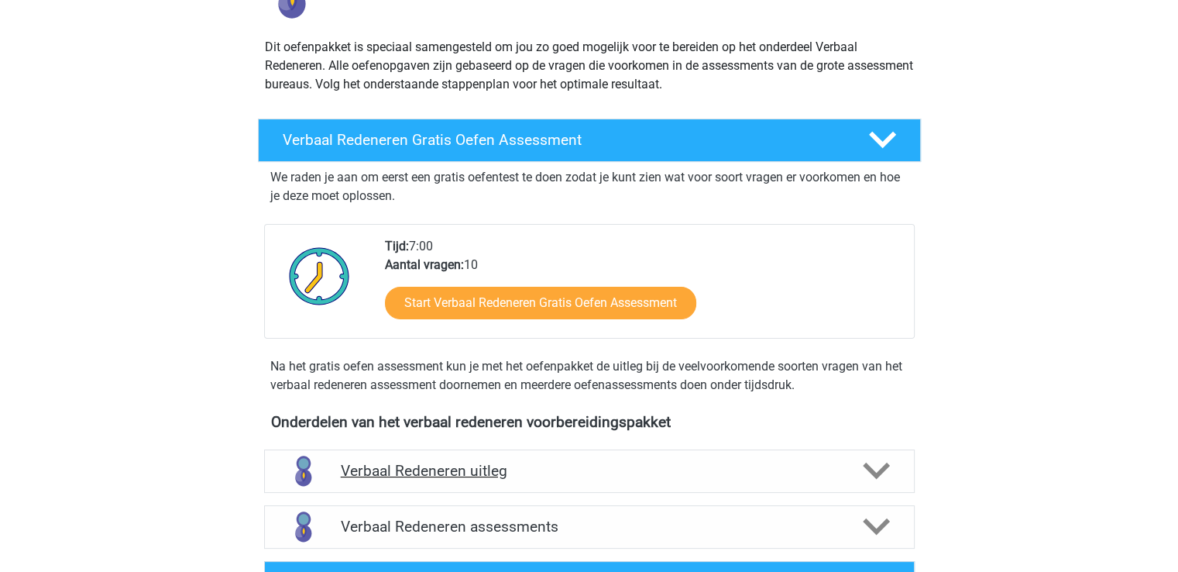
click at [459, 472] on h4 "Verbaal Redeneren uitleg" at bounding box center [589, 471] width 497 height 18
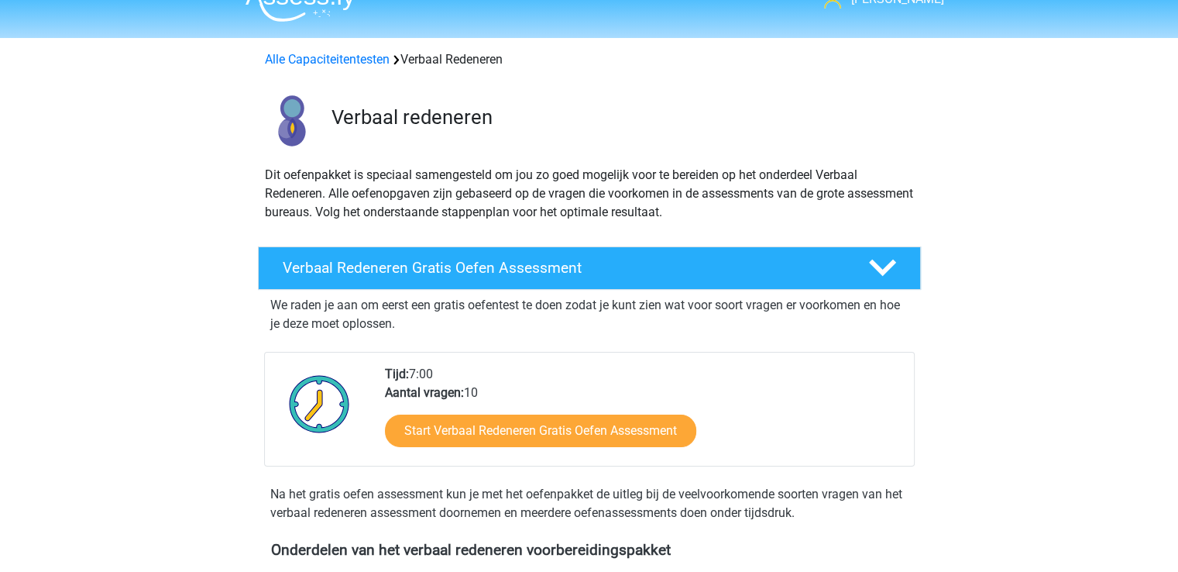
scroll to position [0, 0]
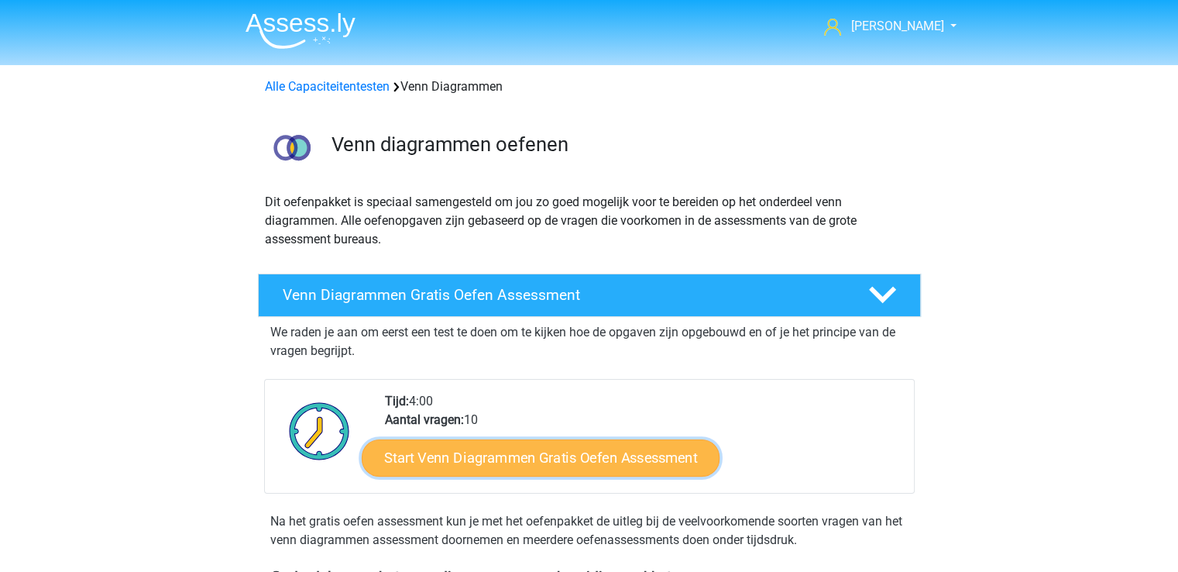
click at [521, 453] on link "Start Venn Diagrammen Gratis Oefen Assessment" at bounding box center [541, 457] width 358 height 37
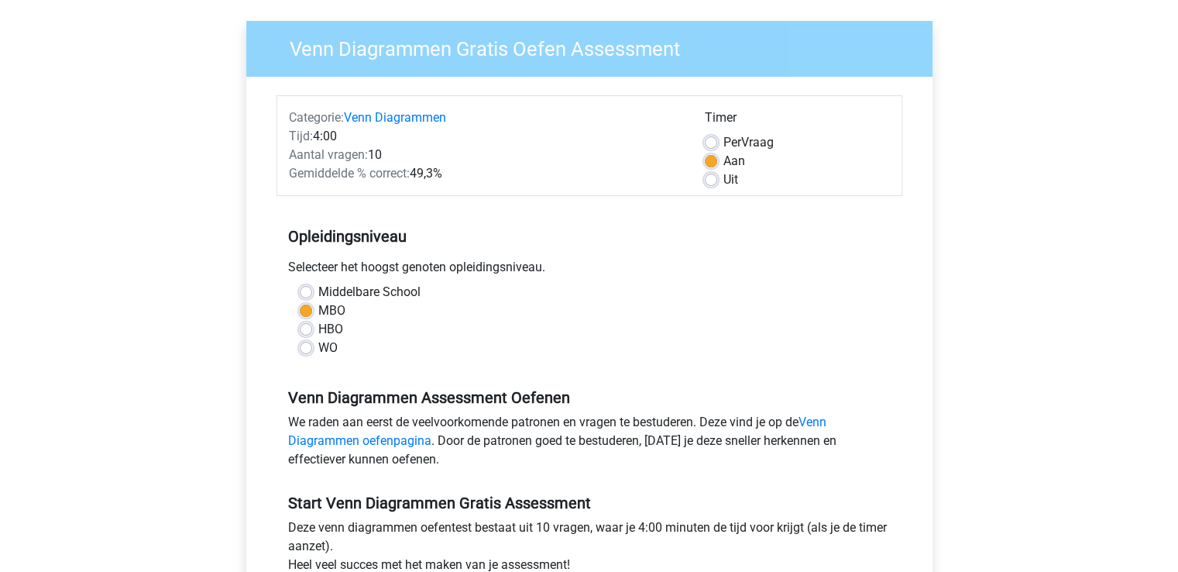
scroll to position [387, 0]
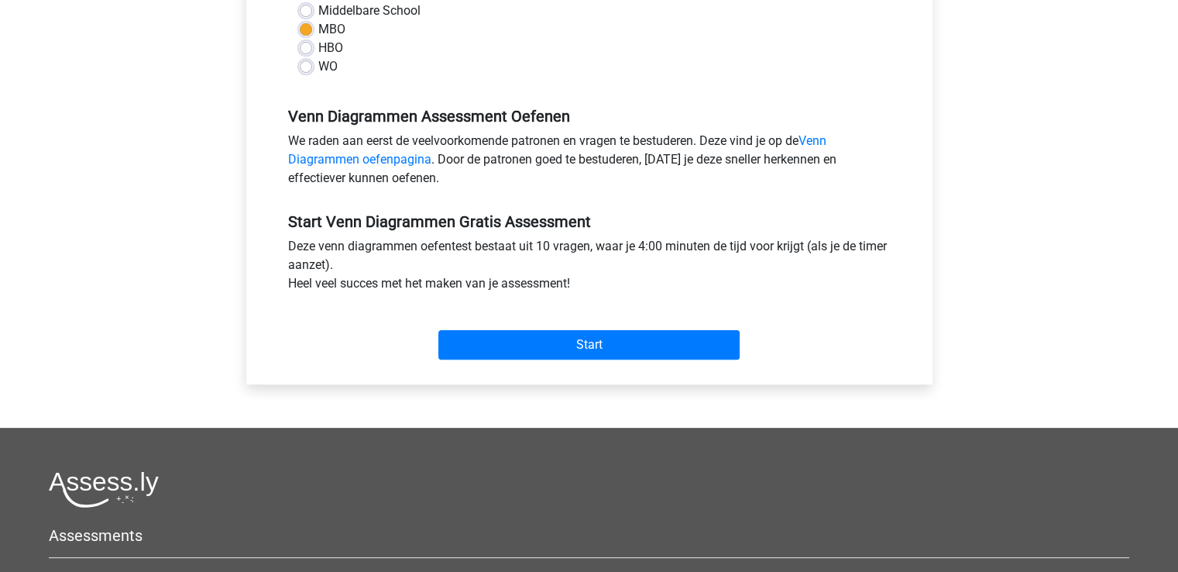
click at [507, 328] on div "Start" at bounding box center [589, 332] width 626 height 54
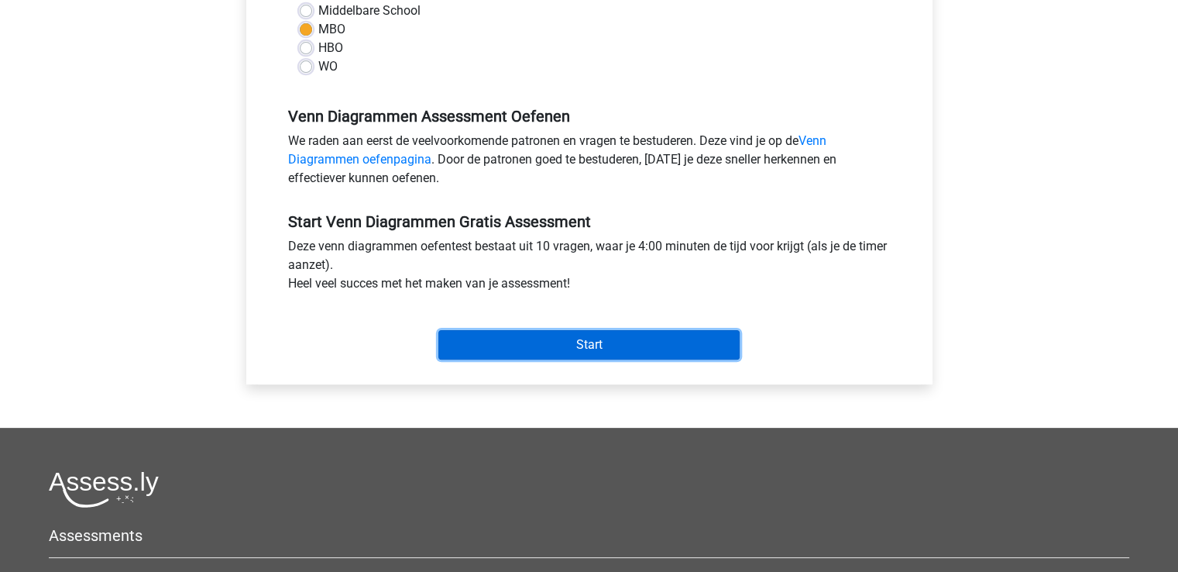
click at [507, 341] on input "Start" at bounding box center [588, 344] width 301 height 29
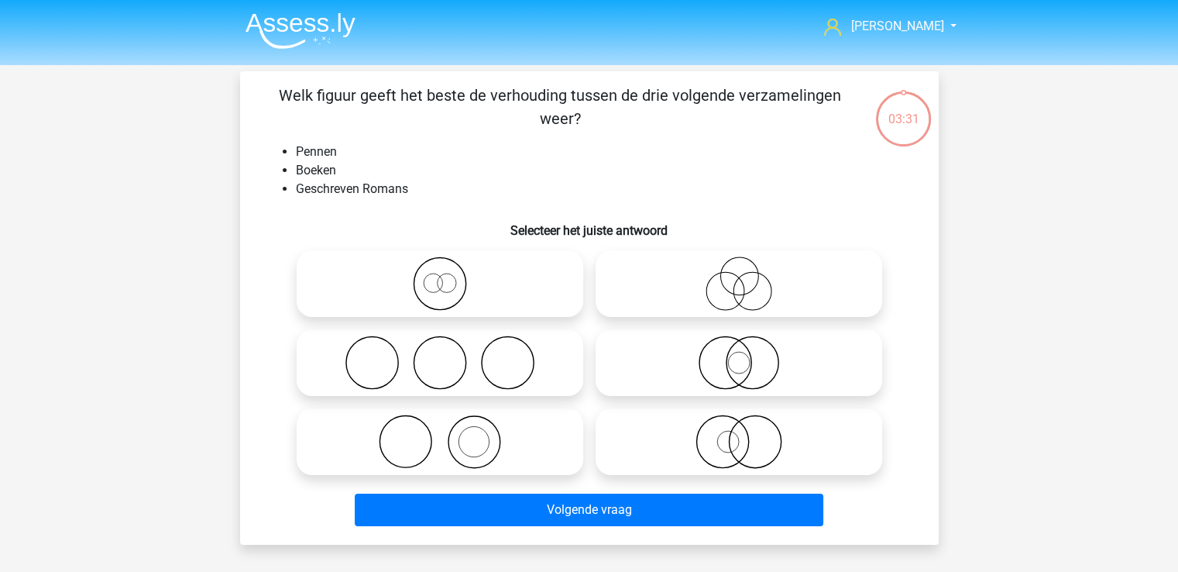
click at [438, 448] on icon at bounding box center [440, 441] width 274 height 54
click at [440, 434] on input "radio" at bounding box center [445, 429] width 10 height 10
radio input "true"
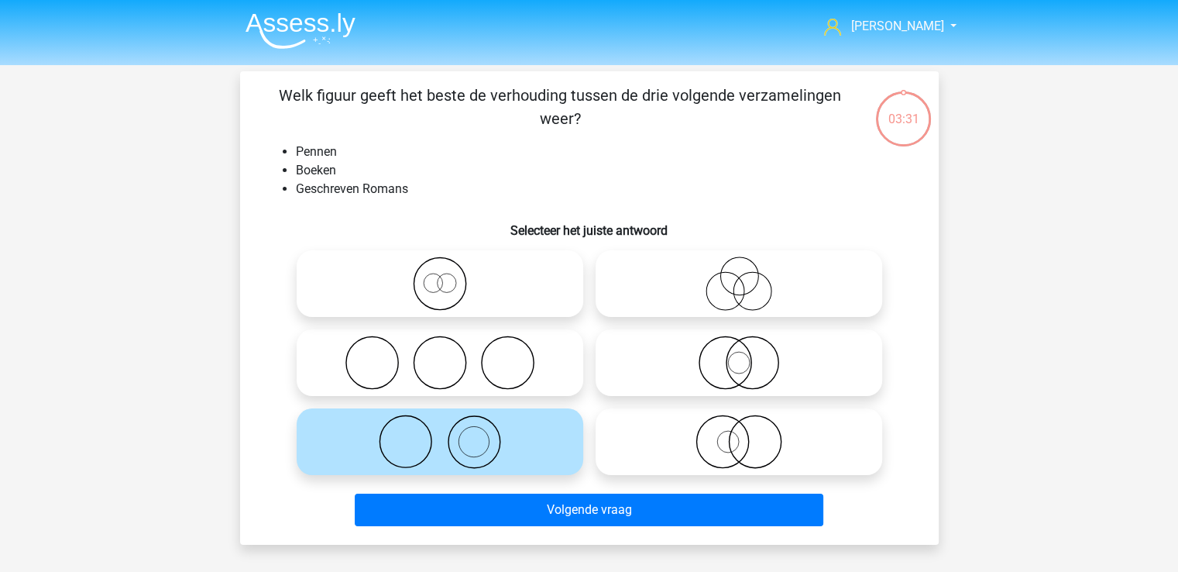
click at [438, 448] on icon at bounding box center [440, 441] width 274 height 54
click at [440, 434] on input "radio" at bounding box center [445, 429] width 10 height 10
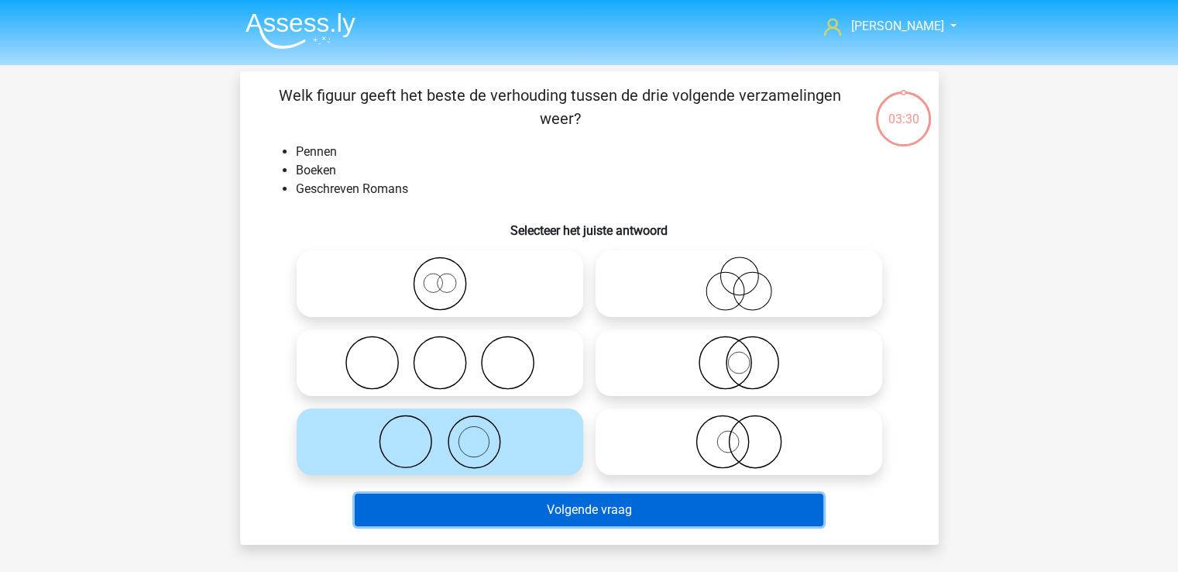
click at [561, 513] on button "Volgende vraag" at bounding box center [589, 509] width 469 height 33
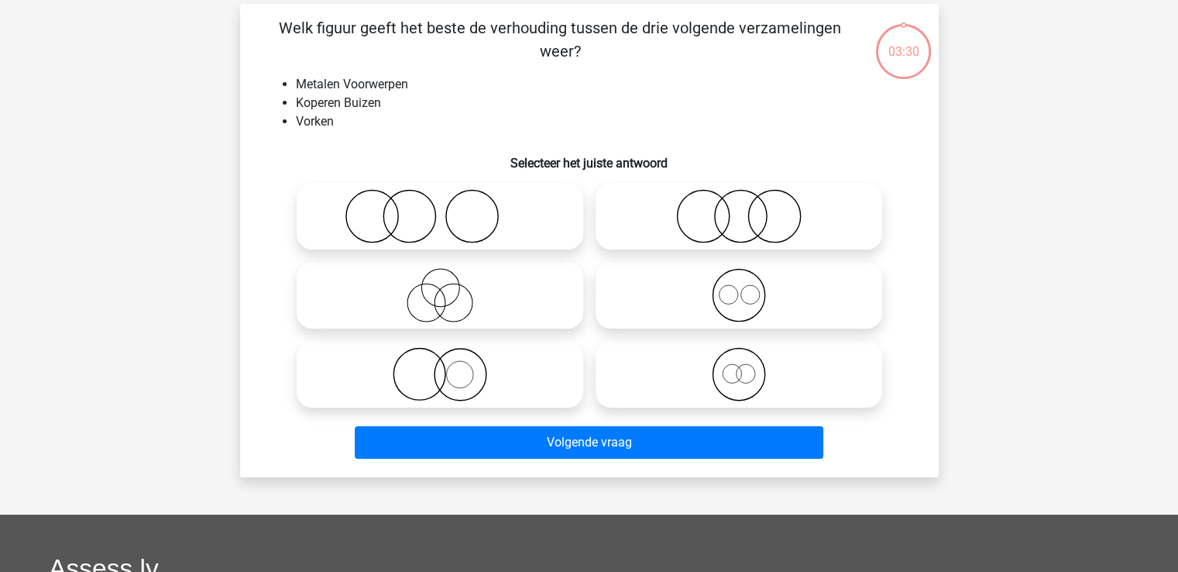
scroll to position [71, 0]
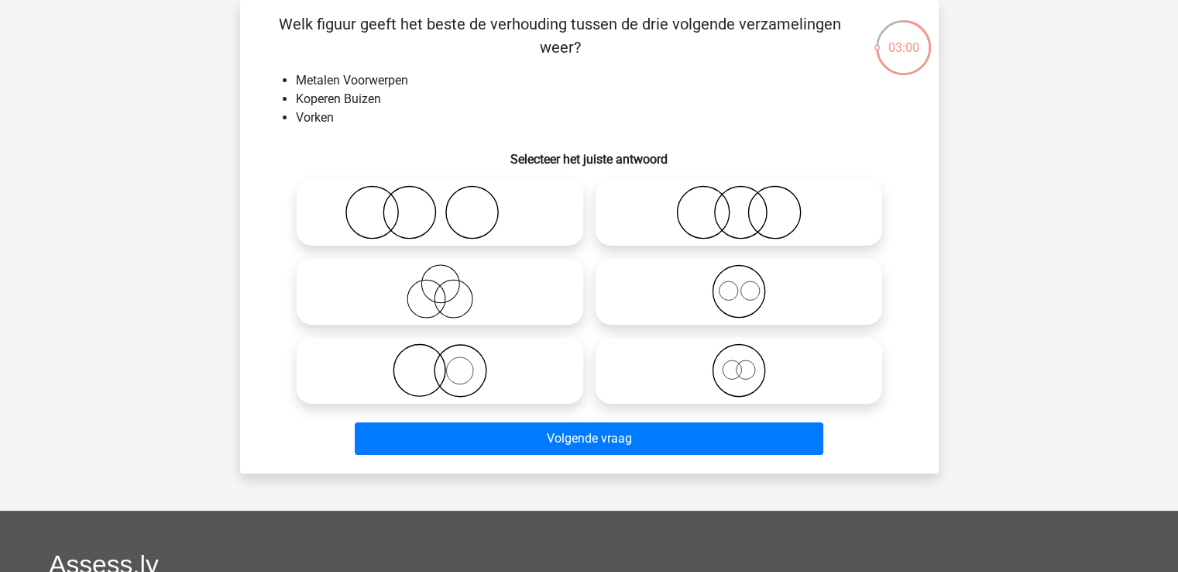
click at [706, 287] on icon at bounding box center [739, 291] width 274 height 54
click at [739, 283] on input "radio" at bounding box center [744, 278] width 10 height 10
radio input "true"
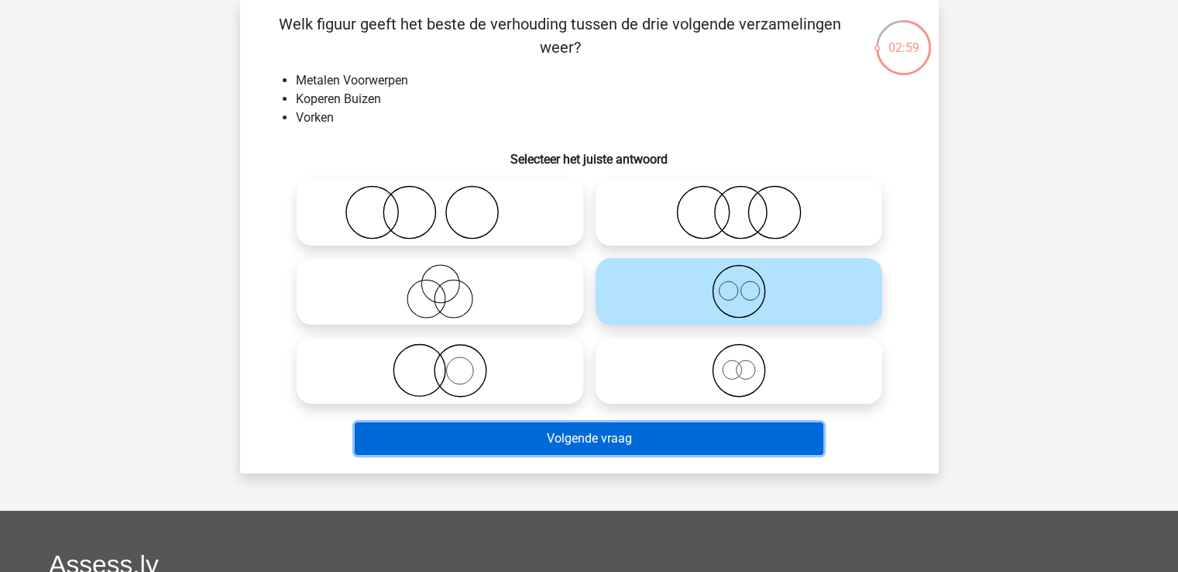
click at [602, 438] on button "Volgende vraag" at bounding box center [589, 438] width 469 height 33
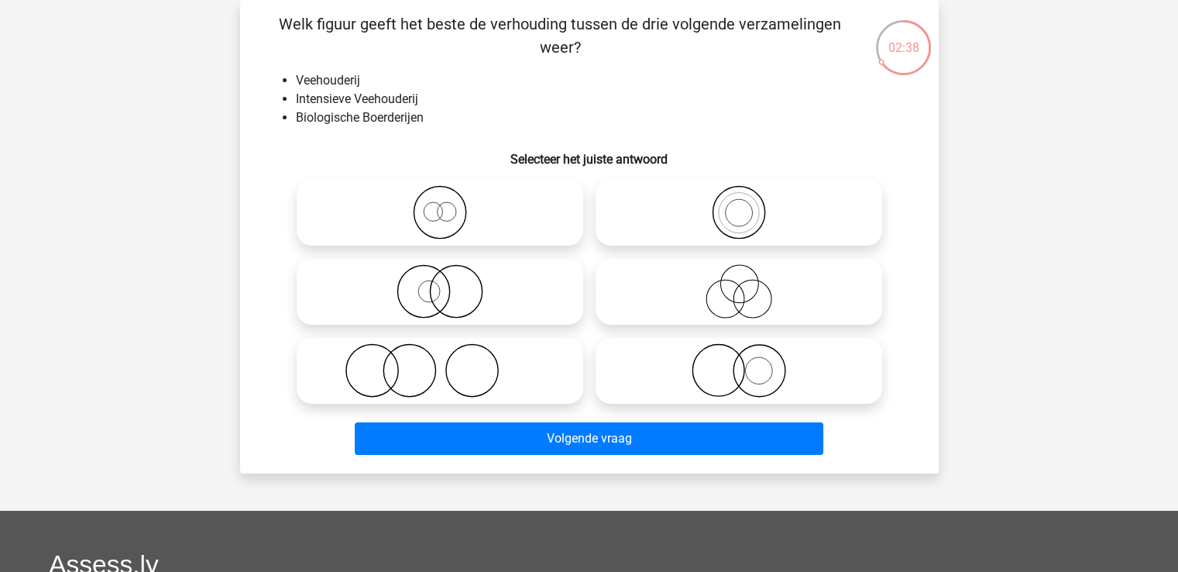
click at [732, 224] on icon at bounding box center [739, 212] width 274 height 54
click at [739, 204] on input "radio" at bounding box center [744, 199] width 10 height 10
radio input "true"
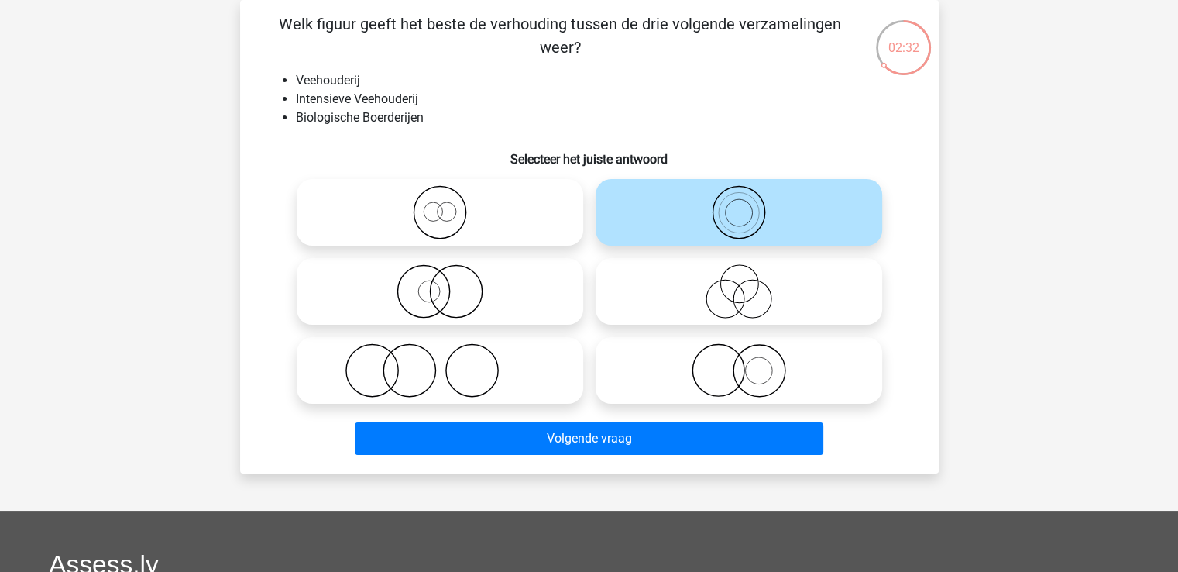
click at [412, 214] on icon at bounding box center [440, 212] width 274 height 54
click at [440, 204] on input "radio" at bounding box center [445, 199] width 10 height 10
radio input "true"
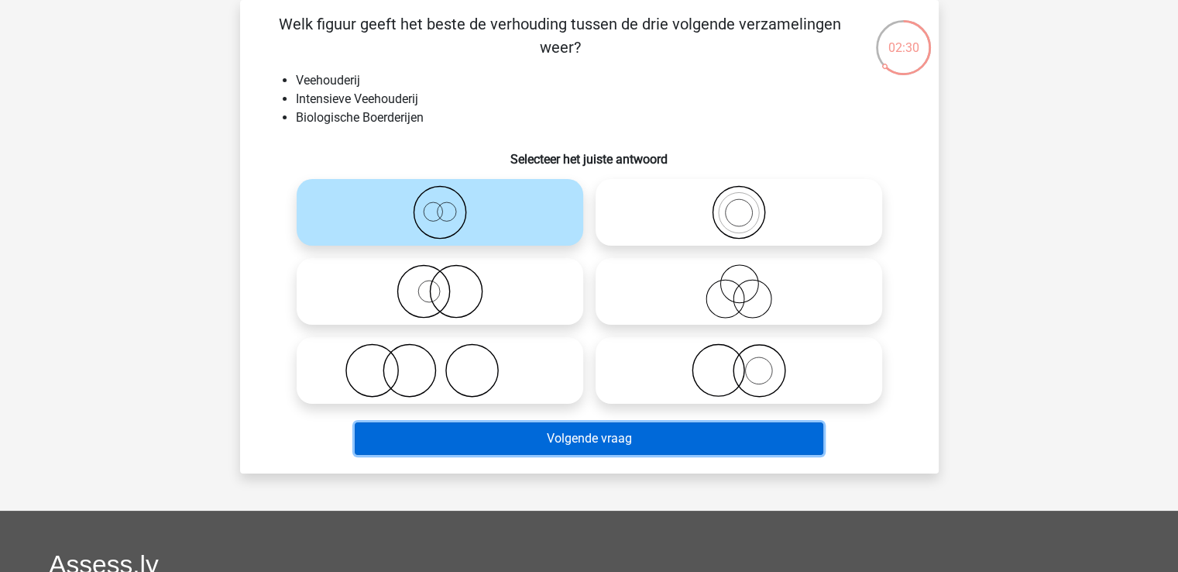
click at [465, 429] on button "Volgende vraag" at bounding box center [589, 438] width 469 height 33
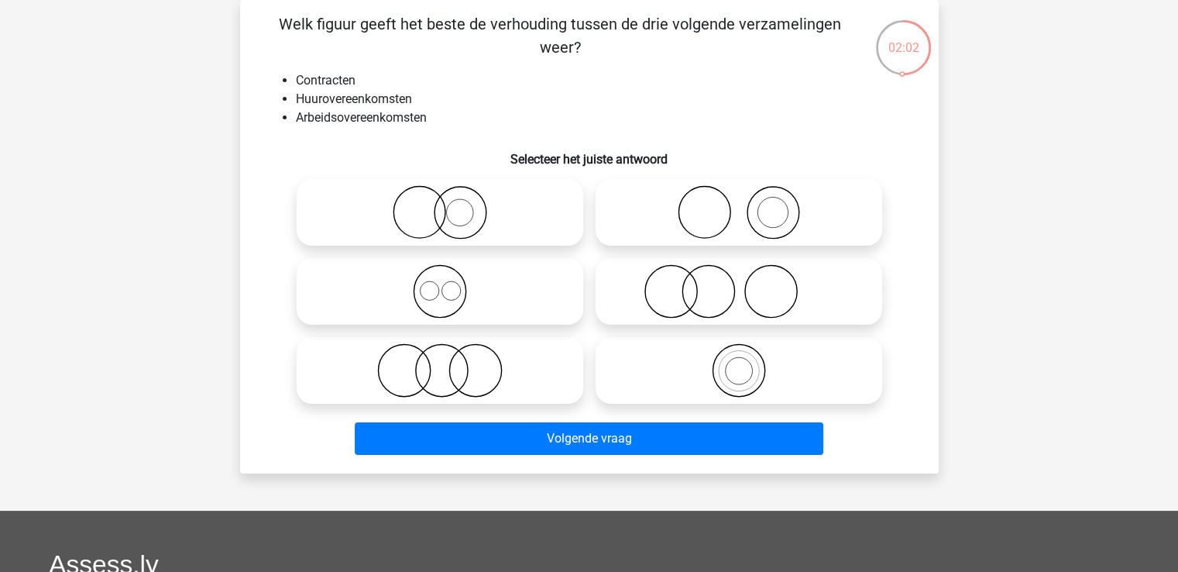
click at [437, 297] on icon at bounding box center [440, 291] width 274 height 54
click at [440, 283] on input "radio" at bounding box center [445, 278] width 10 height 10
radio input "true"
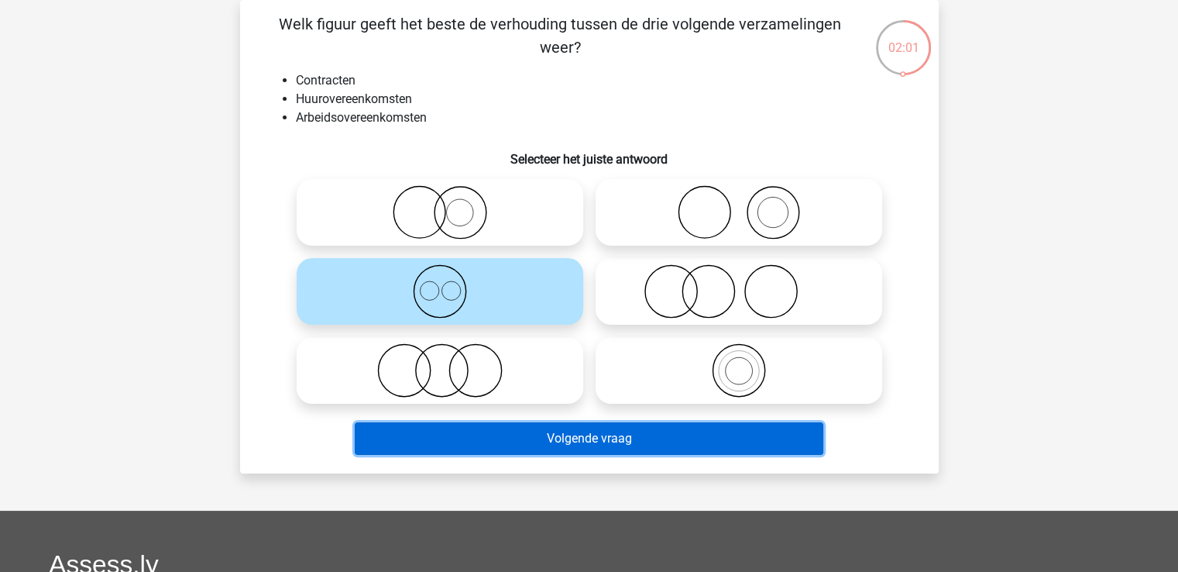
click at [463, 439] on button "Volgende vraag" at bounding box center [589, 438] width 469 height 33
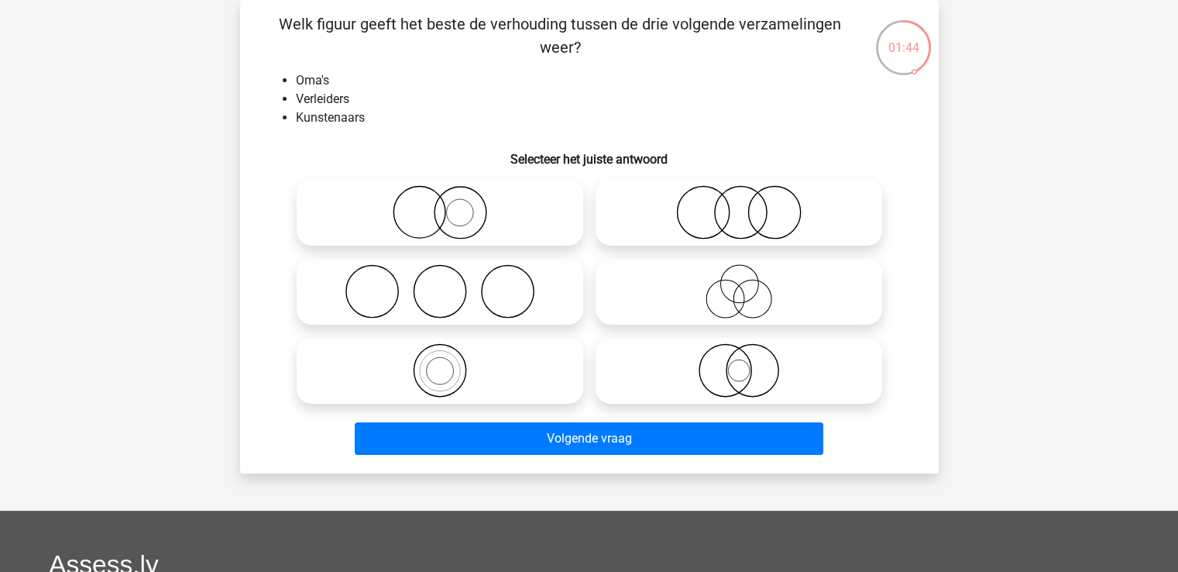
click at [389, 283] on icon at bounding box center [440, 291] width 274 height 54
click at [440, 283] on input "radio" at bounding box center [445, 278] width 10 height 10
radio input "true"
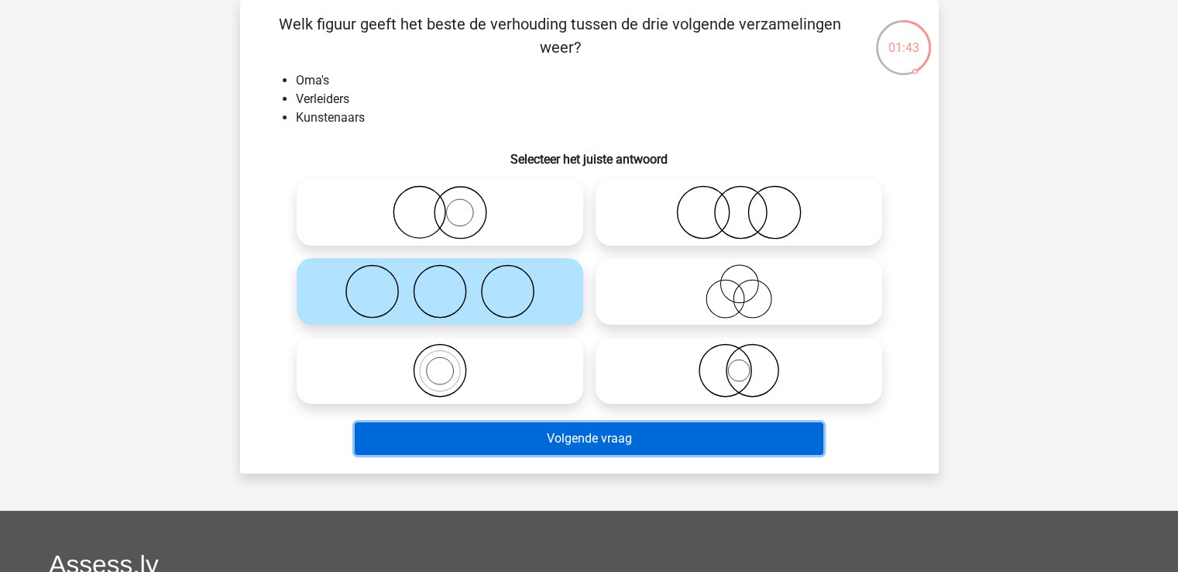
click at [405, 439] on button "Volgende vraag" at bounding box center [589, 438] width 469 height 33
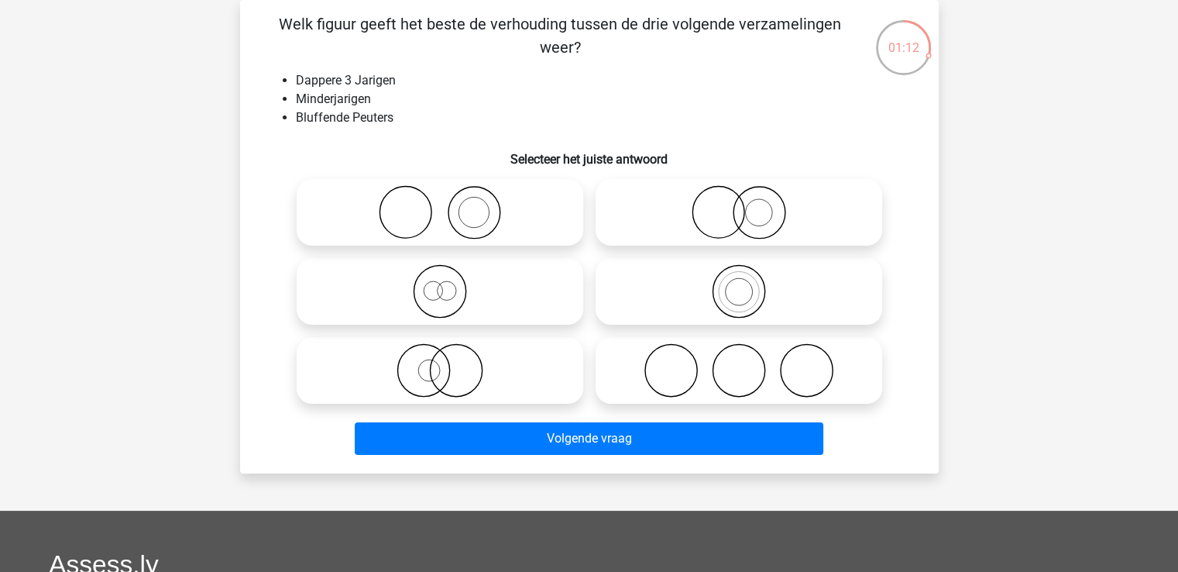
click at [416, 289] on icon at bounding box center [440, 291] width 274 height 54
click at [440, 283] on input "radio" at bounding box center [445, 278] width 10 height 10
radio input "true"
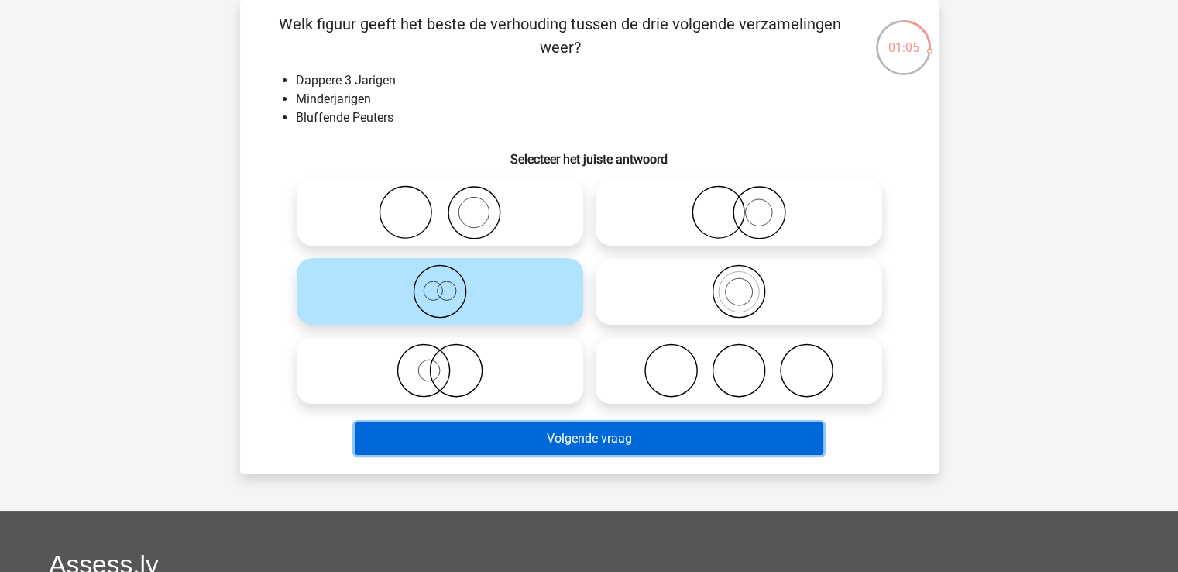
click at [582, 435] on button "Volgende vraag" at bounding box center [589, 438] width 469 height 33
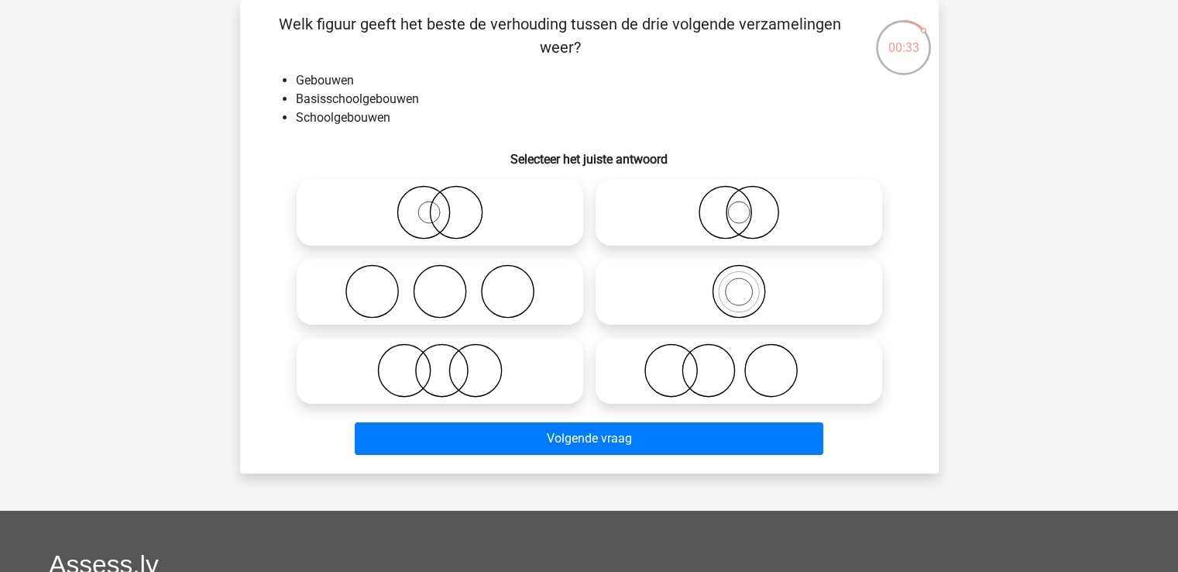
click at [705, 300] on icon at bounding box center [739, 291] width 274 height 54
click at [739, 283] on input "radio" at bounding box center [744, 278] width 10 height 10
radio input "true"
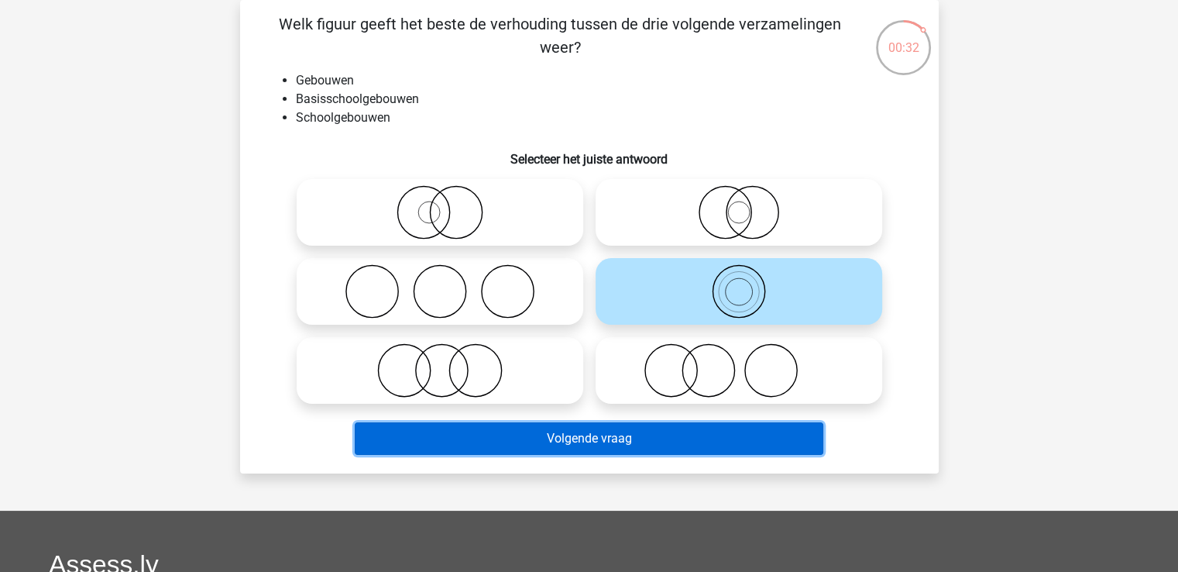
click at [633, 438] on button "Volgende vraag" at bounding box center [589, 438] width 469 height 33
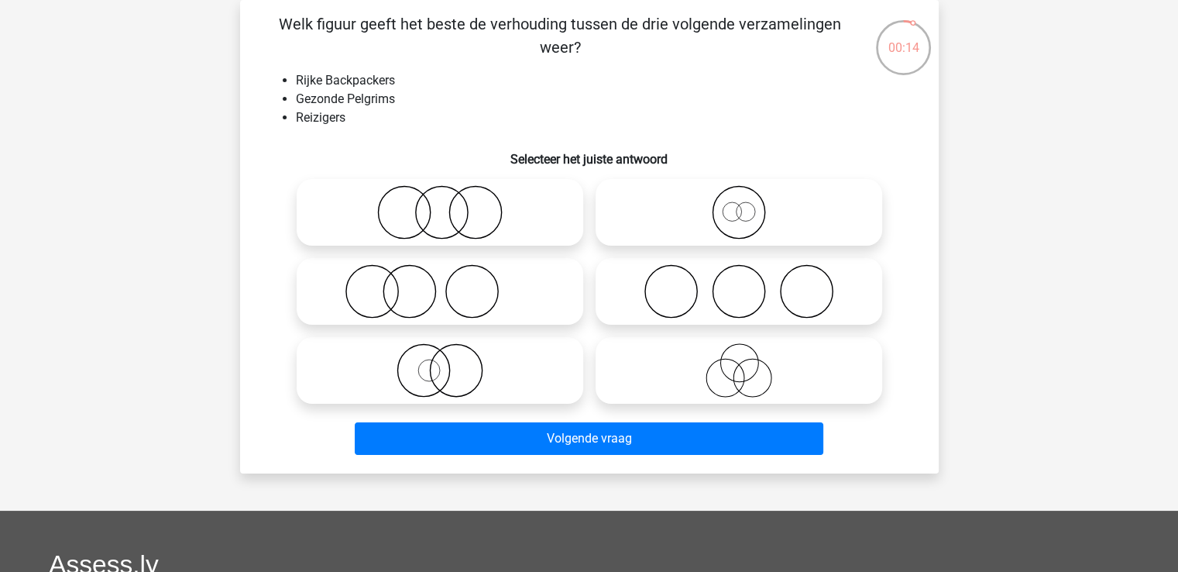
click at [698, 376] on icon at bounding box center [739, 370] width 274 height 54
click at [739, 362] on input "radio" at bounding box center [744, 357] width 10 height 10
radio input "true"
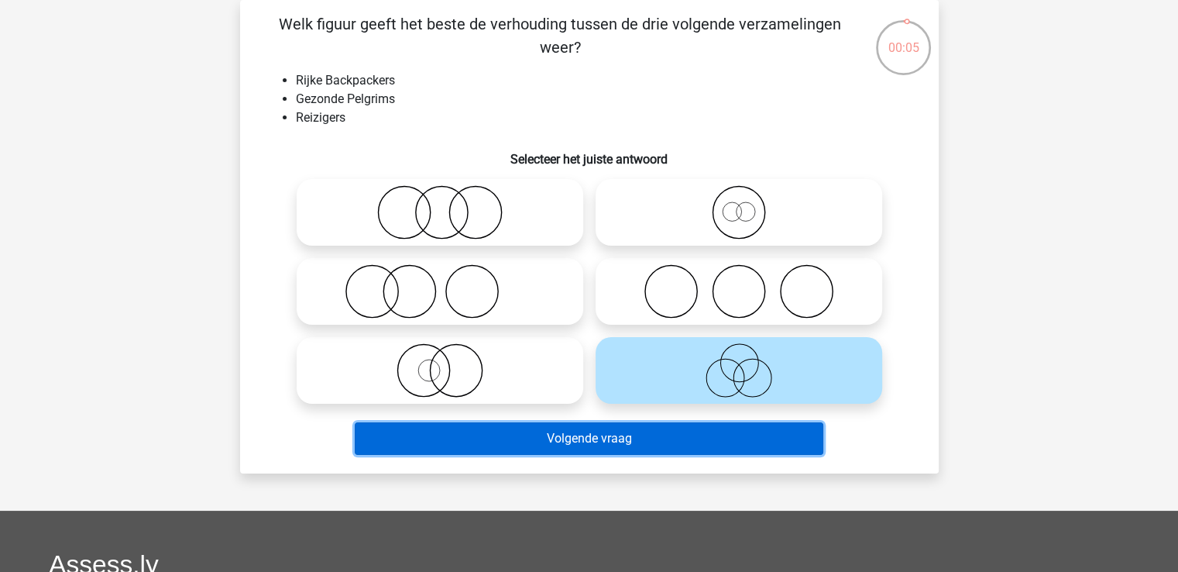
click at [547, 432] on button "Volgende vraag" at bounding box center [589, 438] width 469 height 33
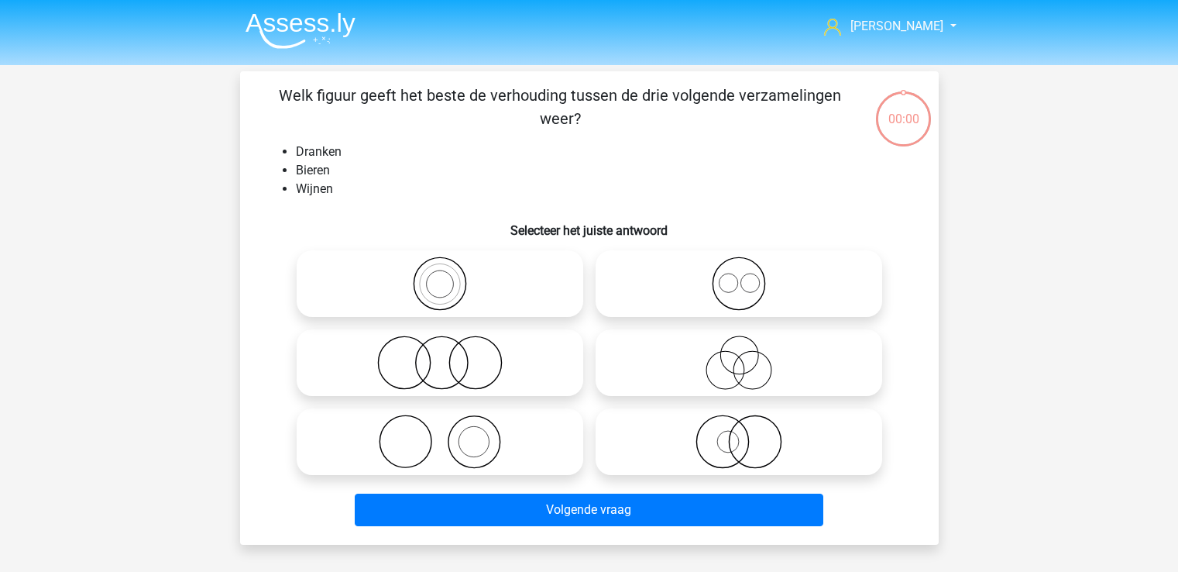
scroll to position [71, 0]
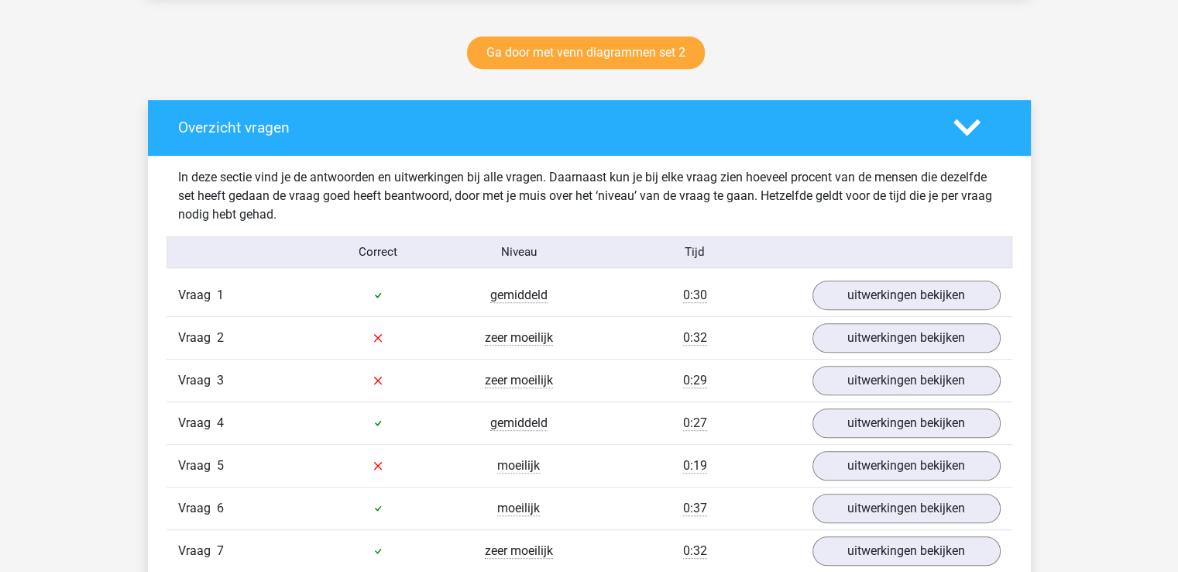
scroll to position [1007, 0]
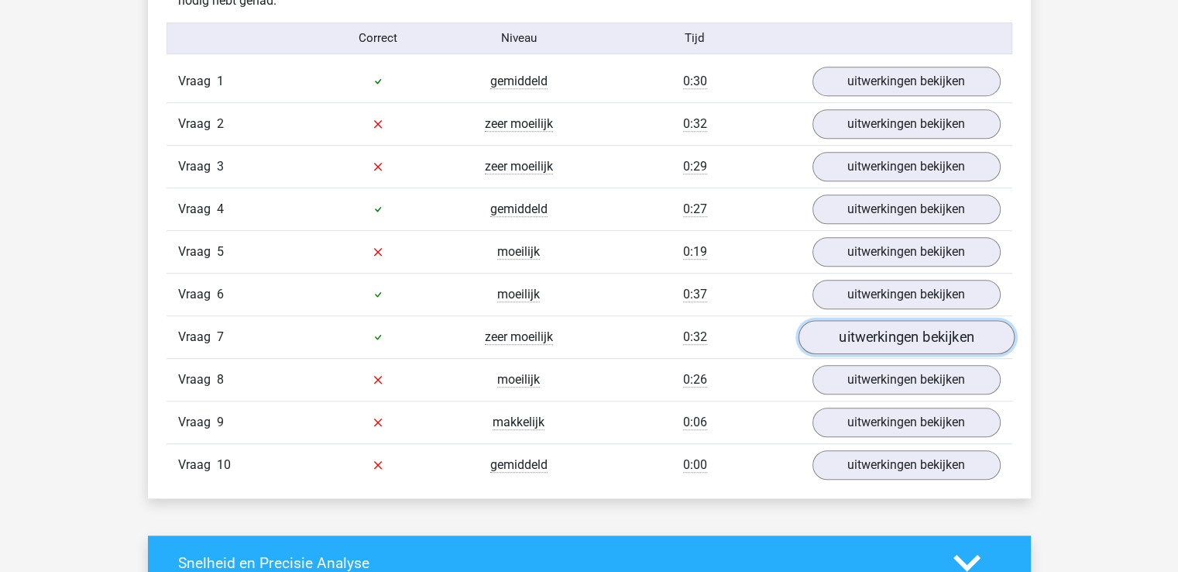
click at [836, 336] on link "uitwerkingen bekijken" at bounding box center [906, 337] width 216 height 34
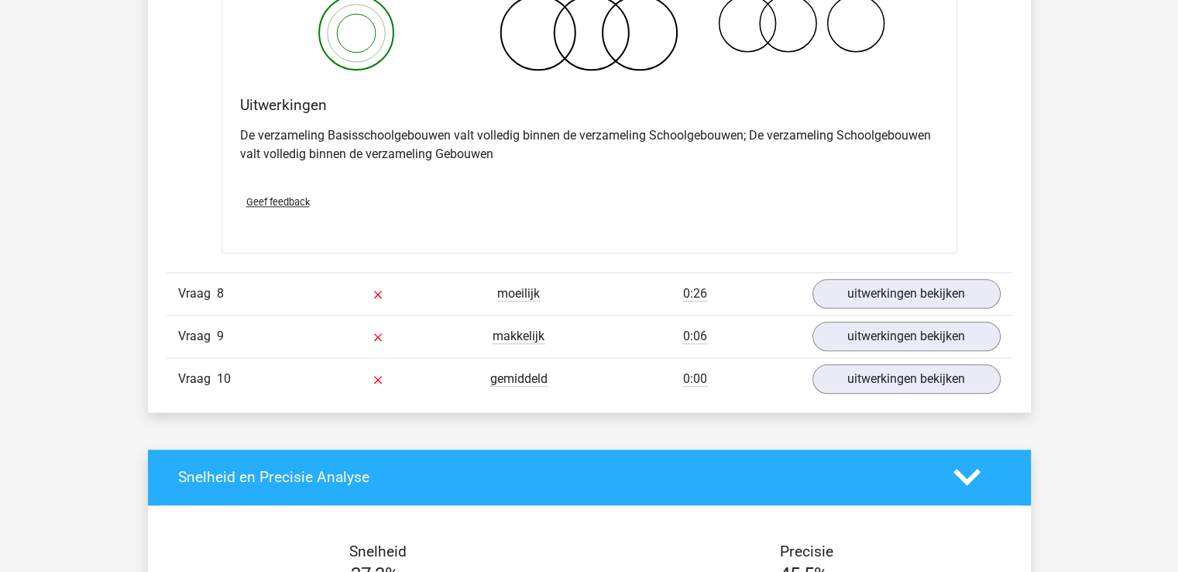
scroll to position [1704, 0]
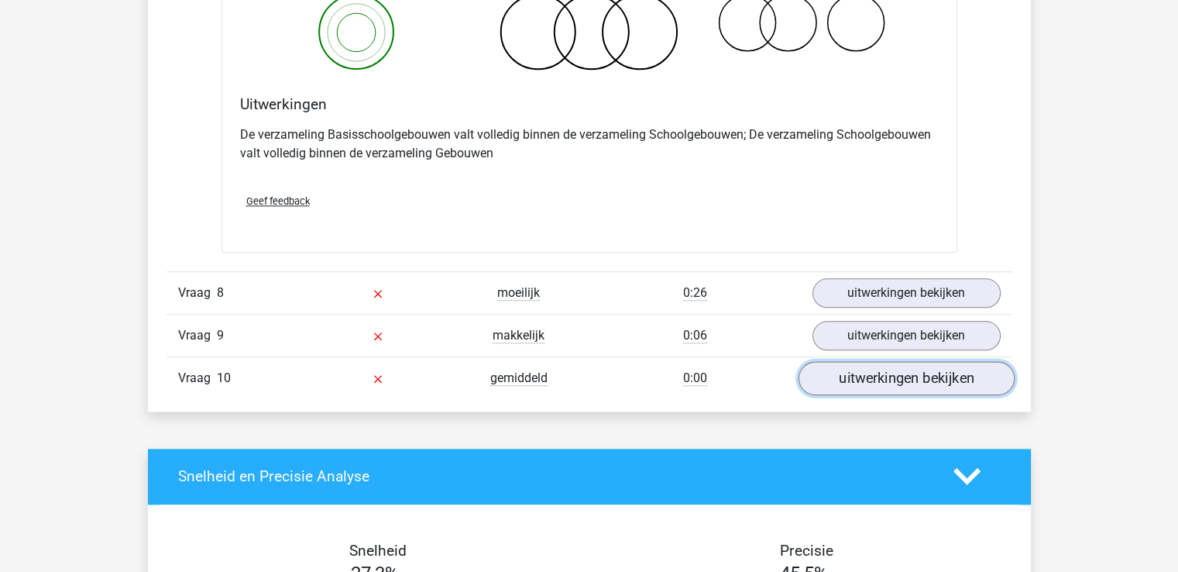
click at [888, 382] on link "uitwerkingen bekijken" at bounding box center [906, 378] width 216 height 34
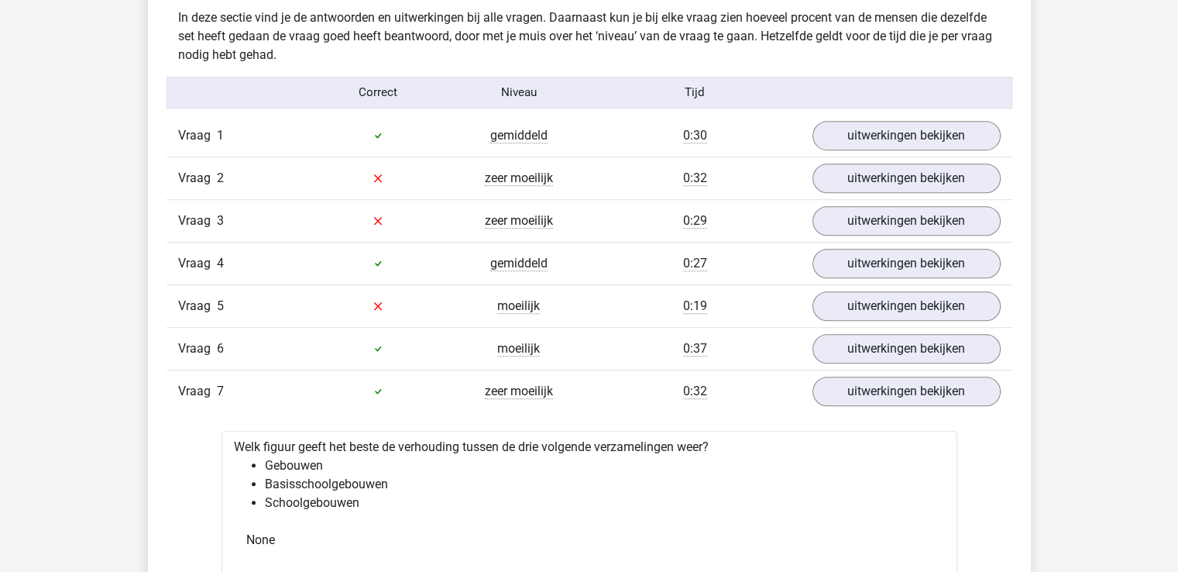
scroll to position [929, 0]
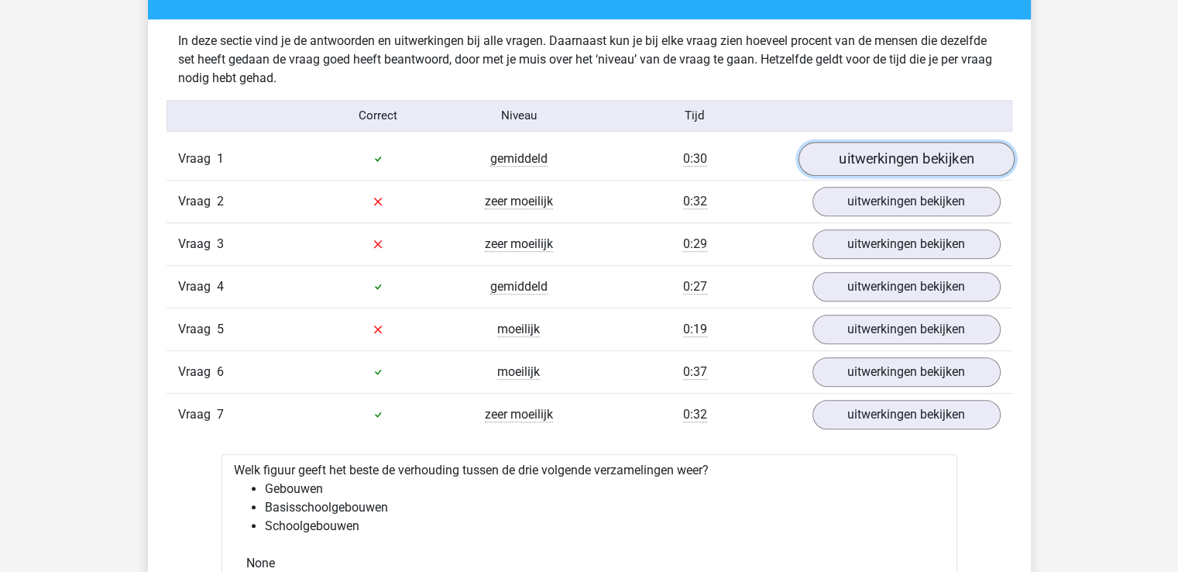
click at [891, 160] on link "uitwerkingen bekijken" at bounding box center [906, 159] width 216 height 34
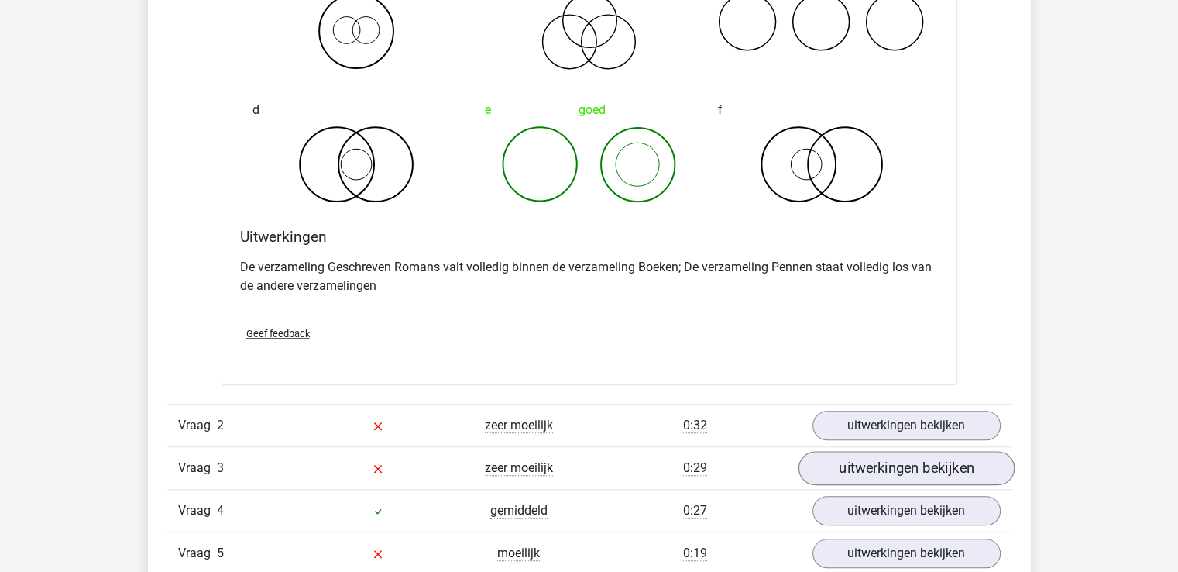
scroll to position [1394, 0]
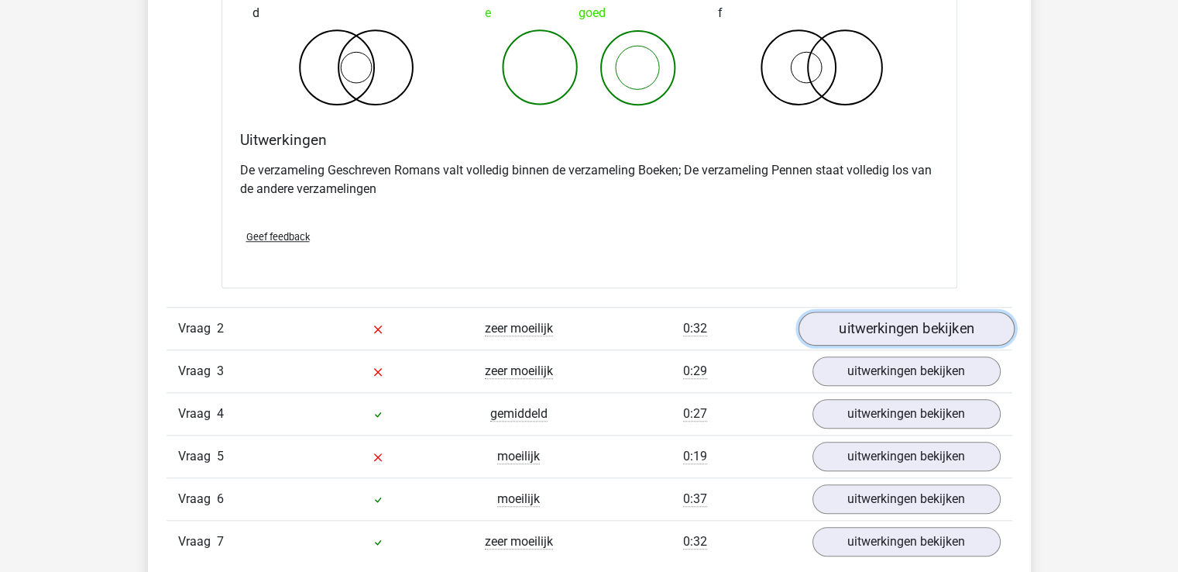
click at [976, 329] on link "uitwerkingen bekijken" at bounding box center [906, 328] width 216 height 34
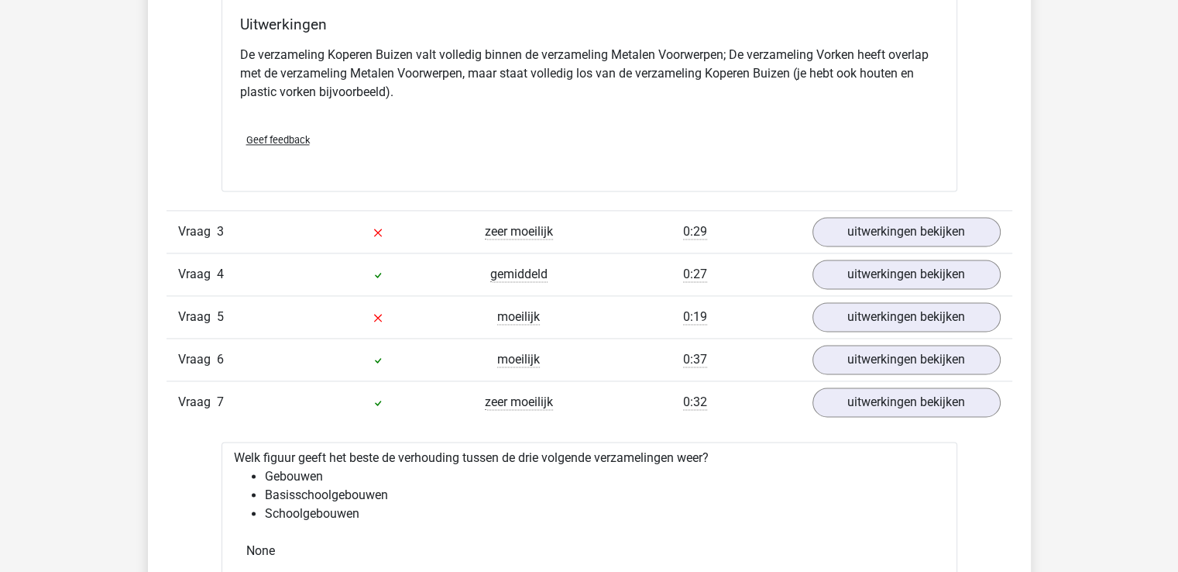
scroll to position [2168, 0]
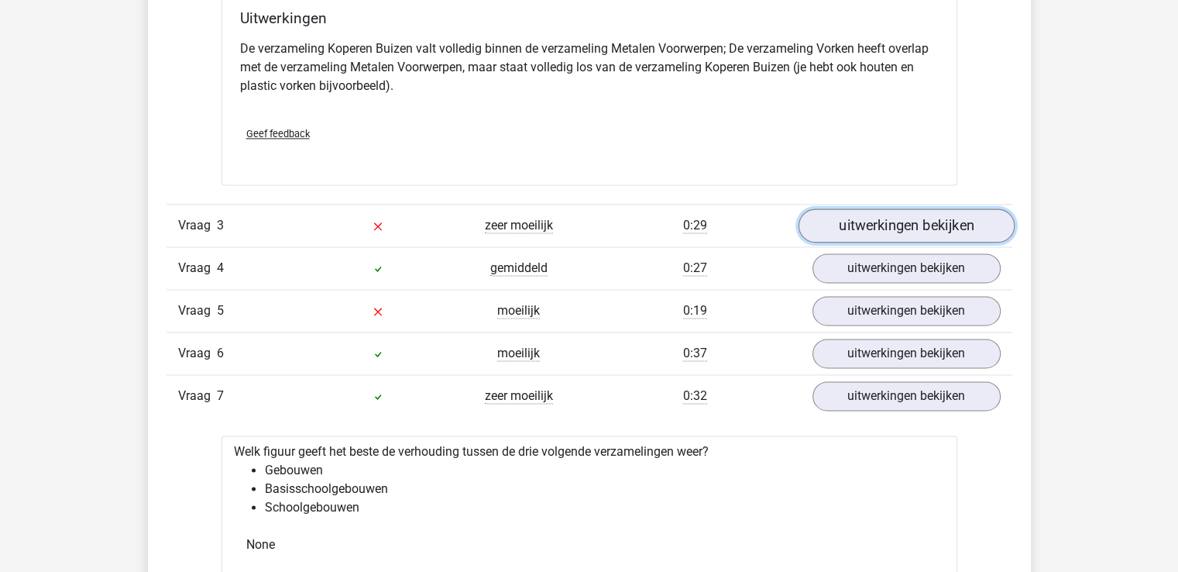
click at [843, 224] on link "uitwerkingen bekijken" at bounding box center [906, 225] width 216 height 34
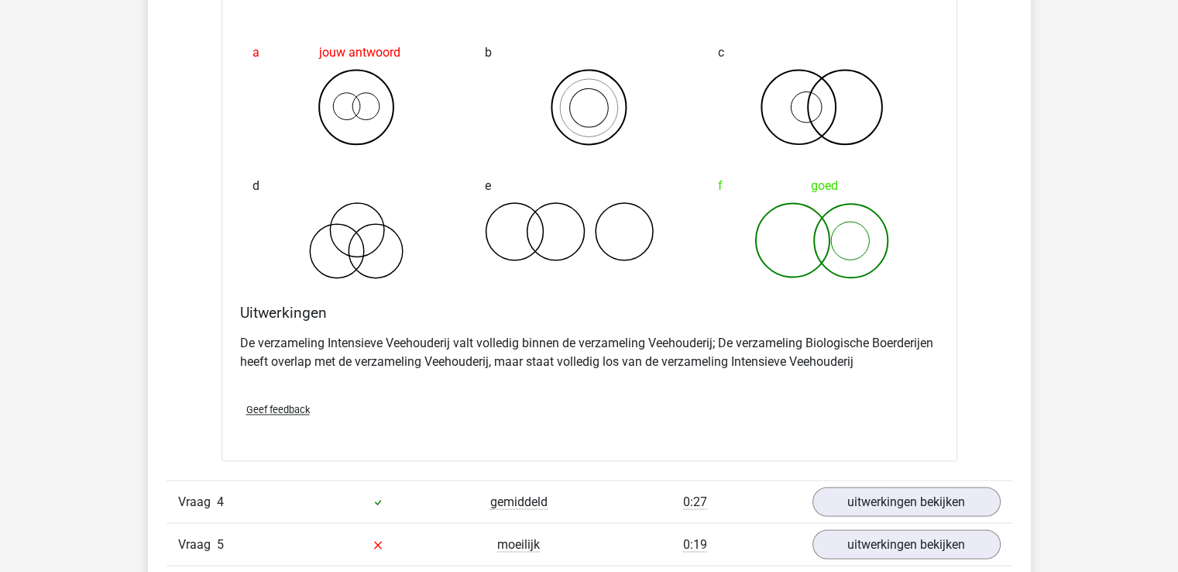
scroll to position [2710, 0]
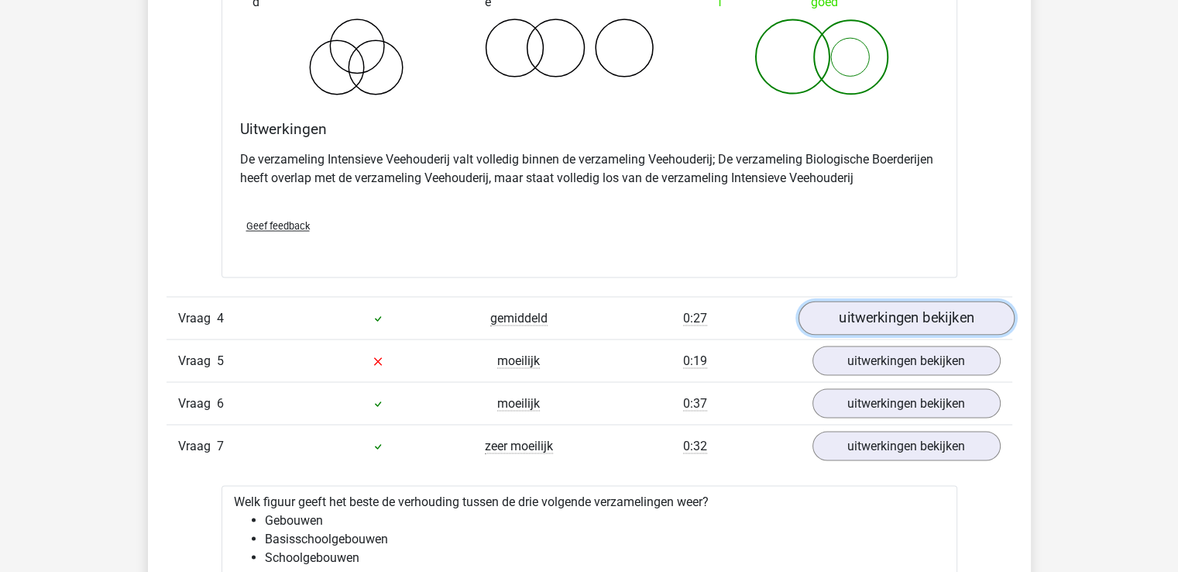
click at [880, 323] on link "uitwerkingen bekijken" at bounding box center [906, 317] width 216 height 34
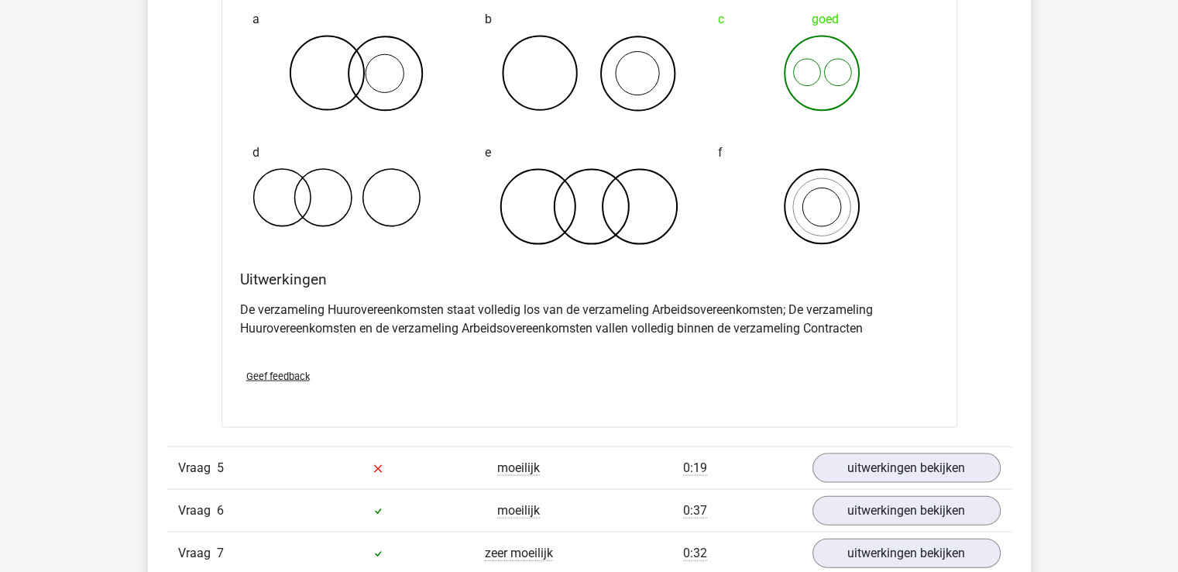
scroll to position [3330, 0]
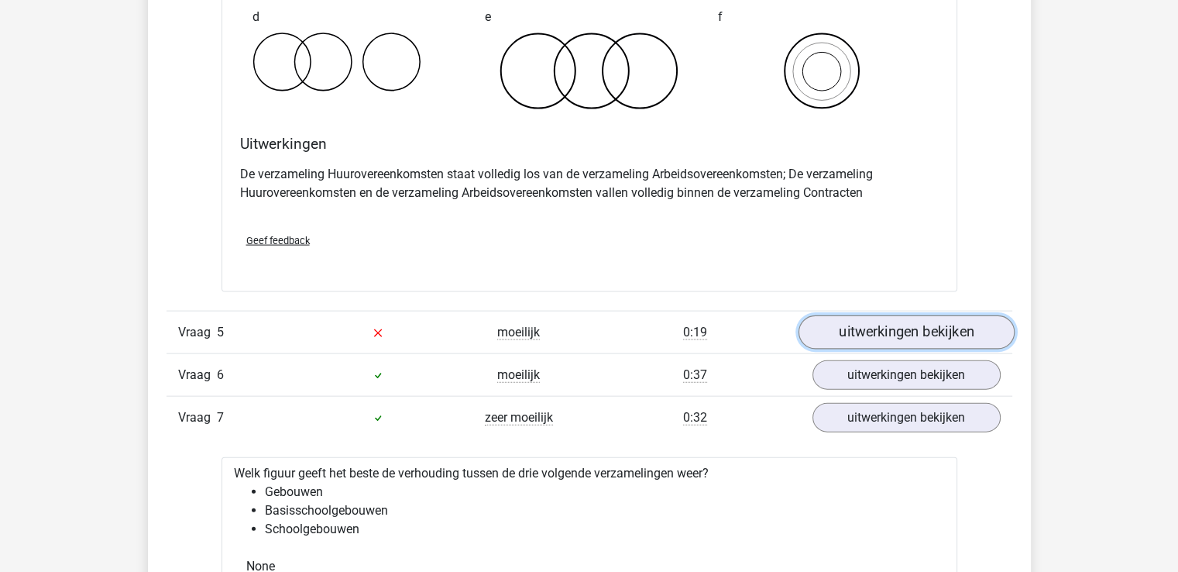
click at [976, 330] on link "uitwerkingen bekijken" at bounding box center [906, 333] width 216 height 34
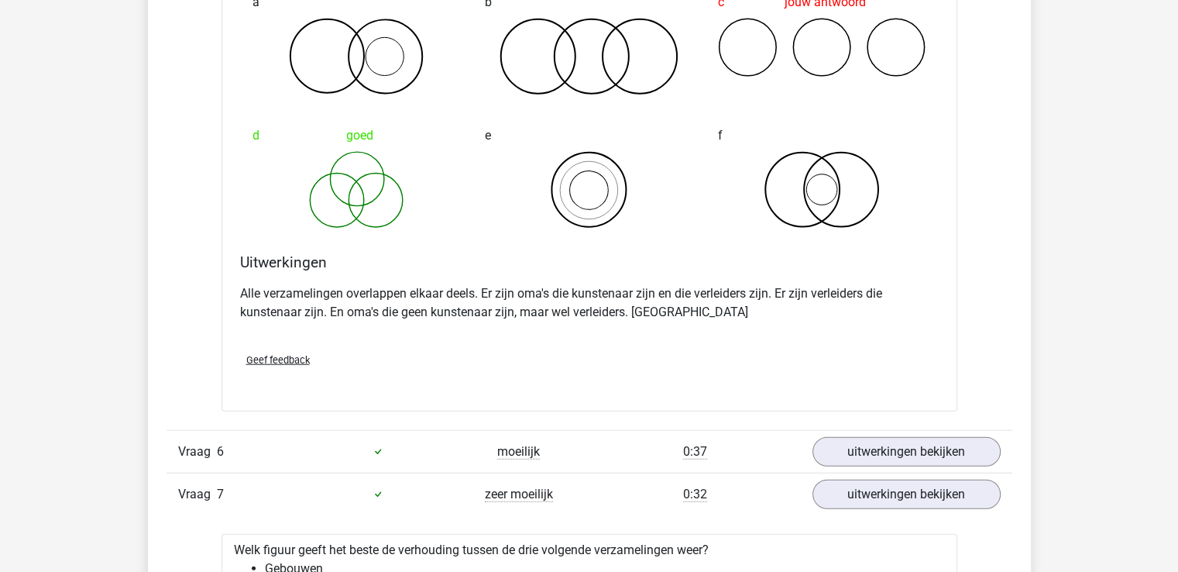
scroll to position [3872, 0]
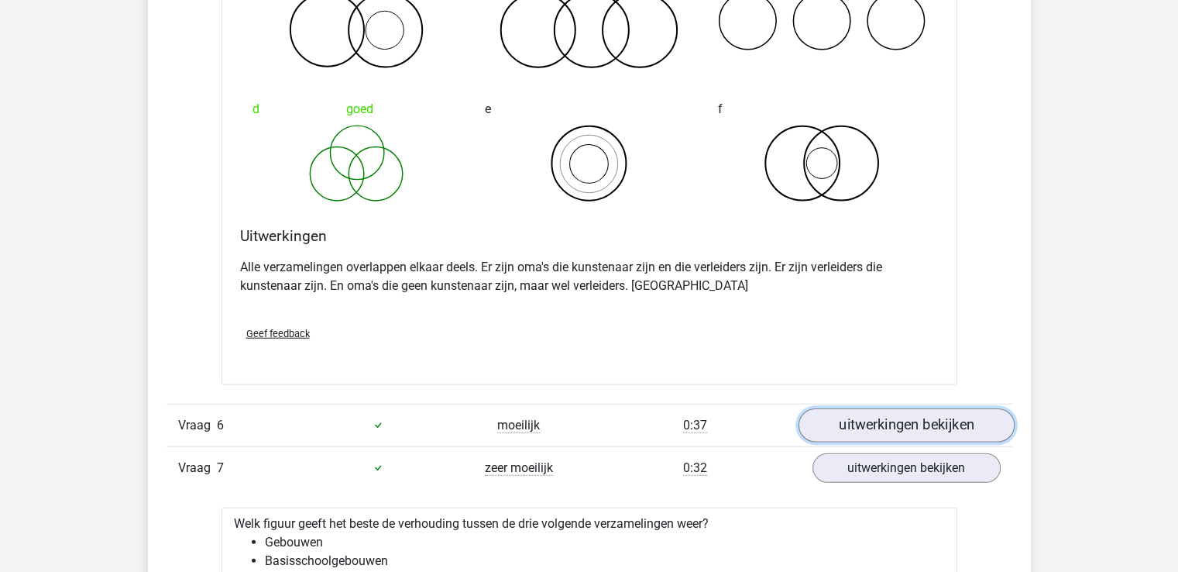
click at [872, 426] on link "uitwerkingen bekijken" at bounding box center [906, 425] width 216 height 34
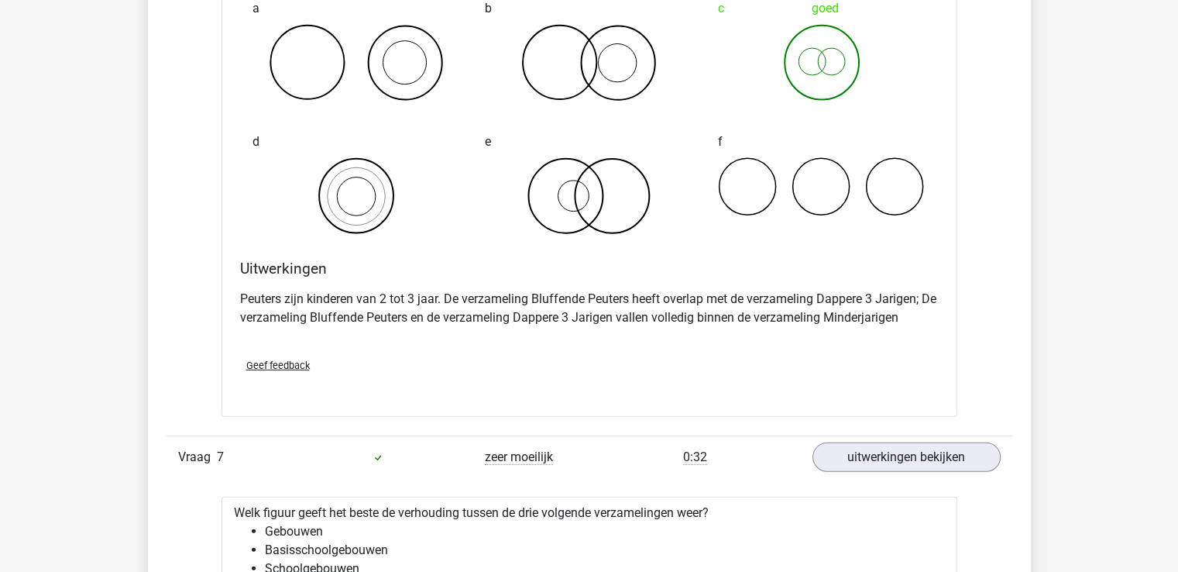
scroll to position [4569, 0]
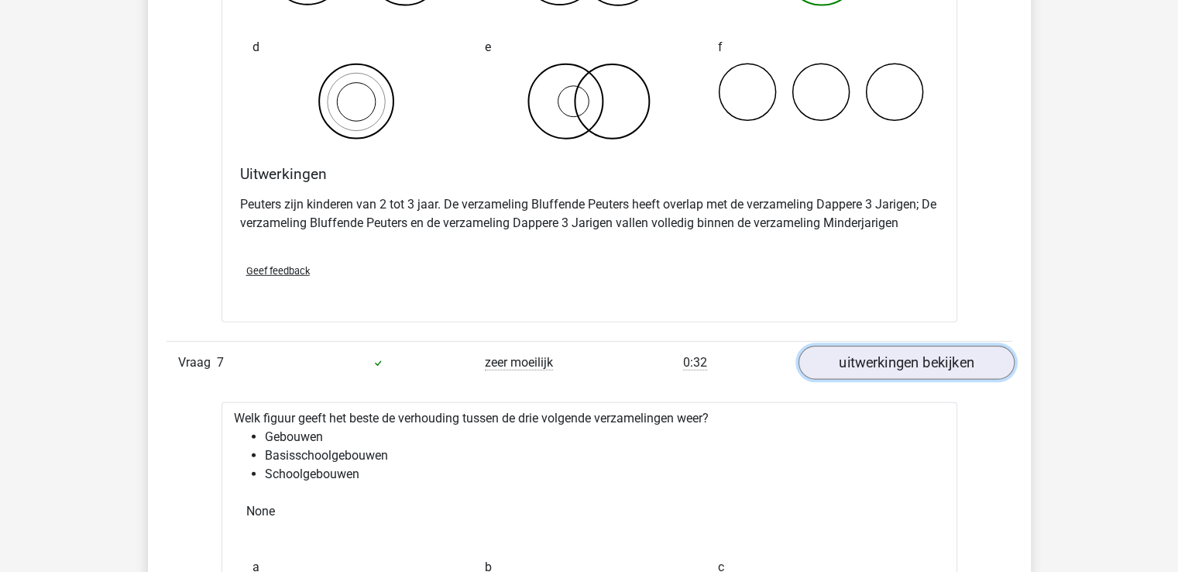
click at [895, 355] on link "uitwerkingen bekijken" at bounding box center [906, 362] width 216 height 34
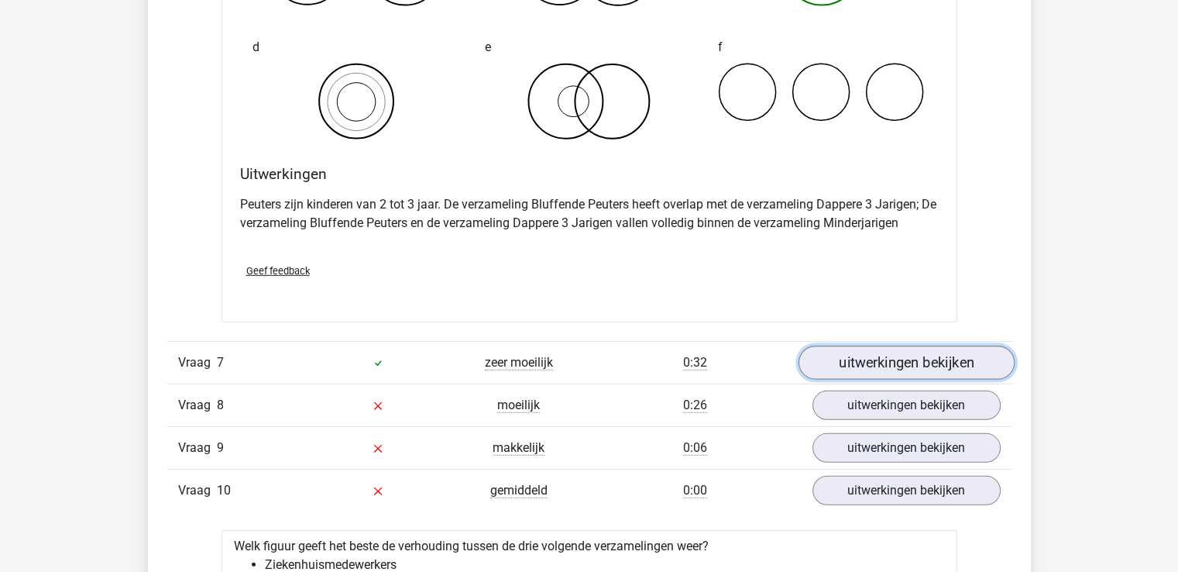
click at [867, 366] on link "uitwerkingen bekijken" at bounding box center [906, 362] width 216 height 34
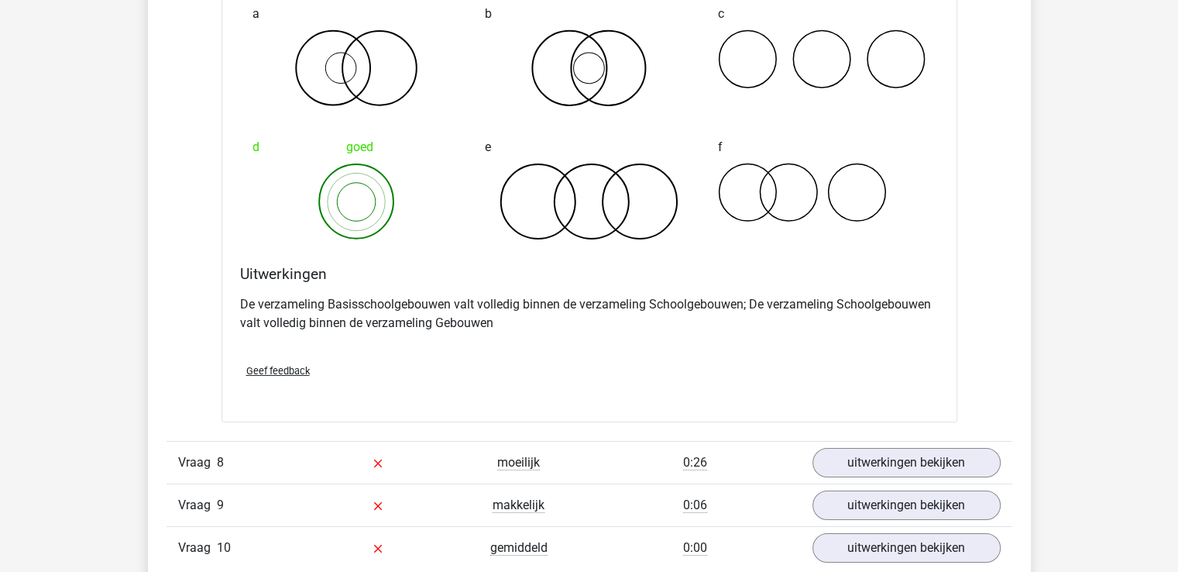
scroll to position [5189, 0]
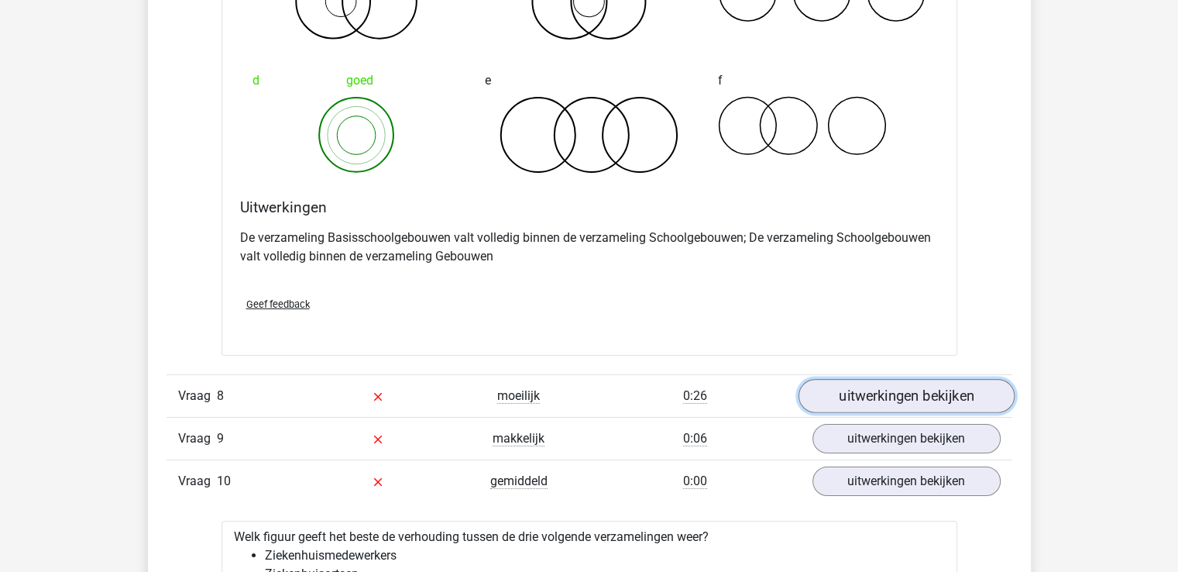
click at [857, 396] on link "uitwerkingen bekijken" at bounding box center [906, 396] width 216 height 34
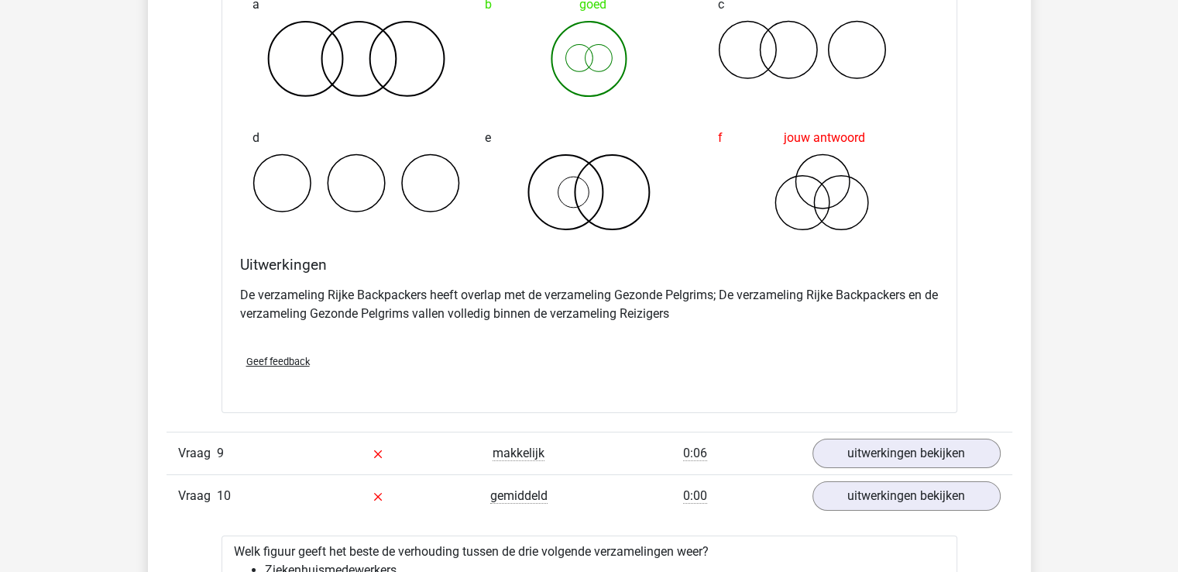
scroll to position [5808, 0]
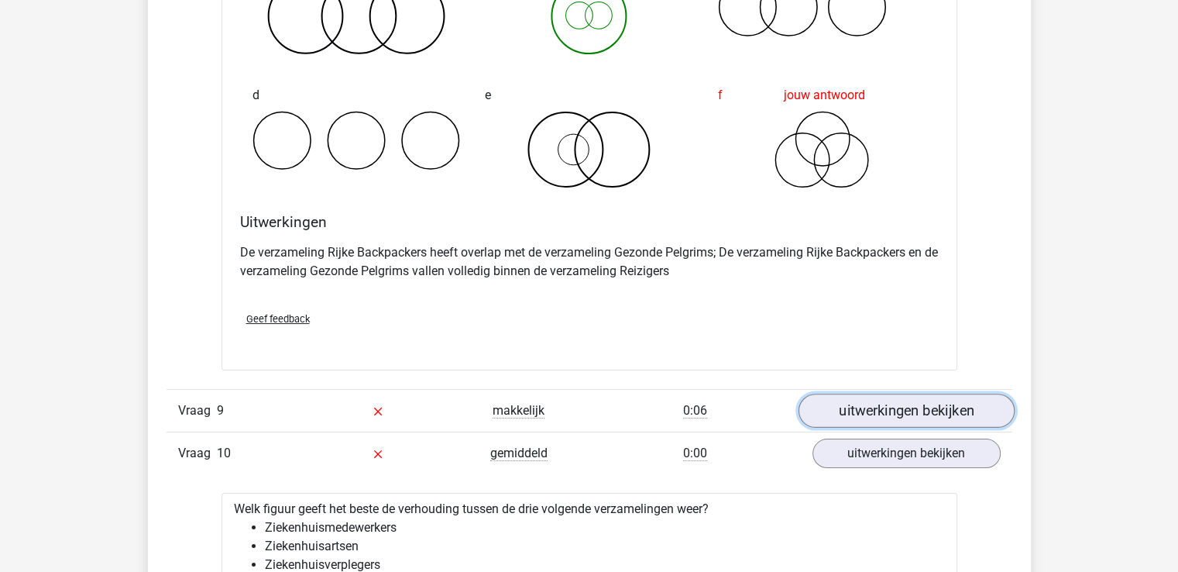
click at [915, 410] on link "uitwerkingen bekijken" at bounding box center [906, 411] width 216 height 34
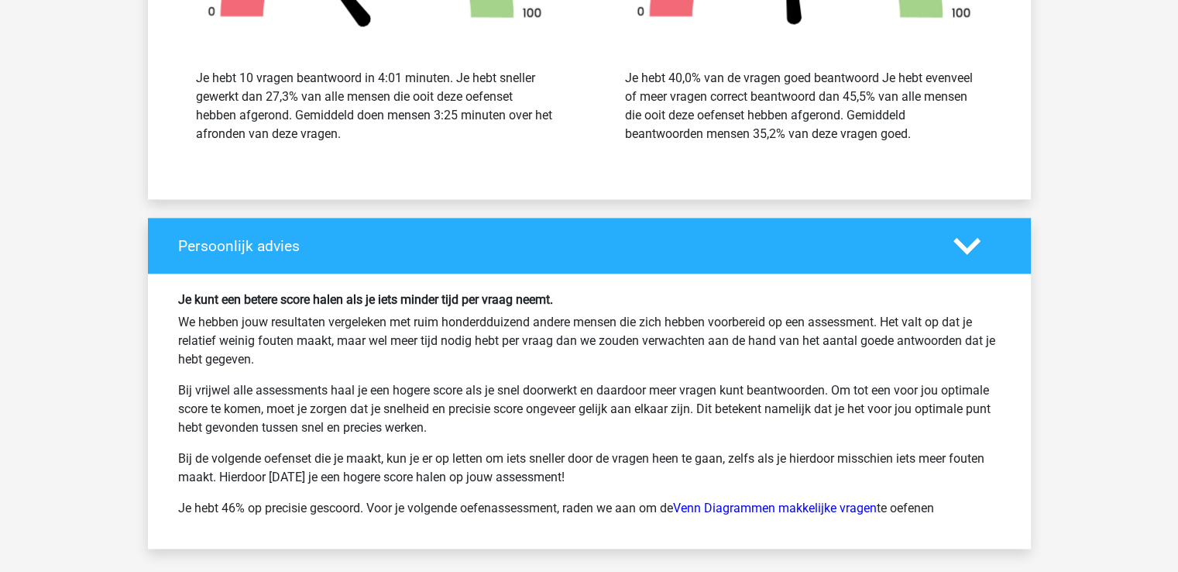
scroll to position [7899, 0]
